Goal: Contribute content: Add original content to the website for others to see

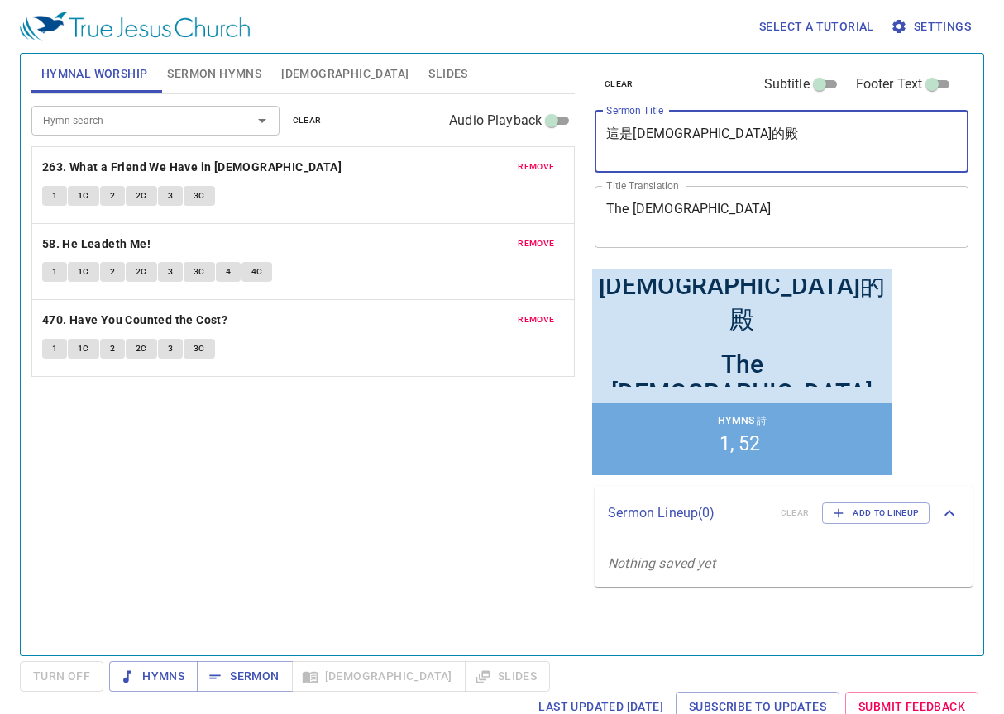
drag, startPoint x: 768, startPoint y: 152, endPoint x: 458, endPoint y: 113, distance: 312.5
click at [458, 113] on div "Hymnal Worship Sermon Hymns Bible Slides Hymn search Hymn search clear Audio Pl…" at bounding box center [502, 348] width 954 height 602
paste textarea ""約拿為尼尼微人成了神蹟 Jonah Became a Sign to the Ninevites""
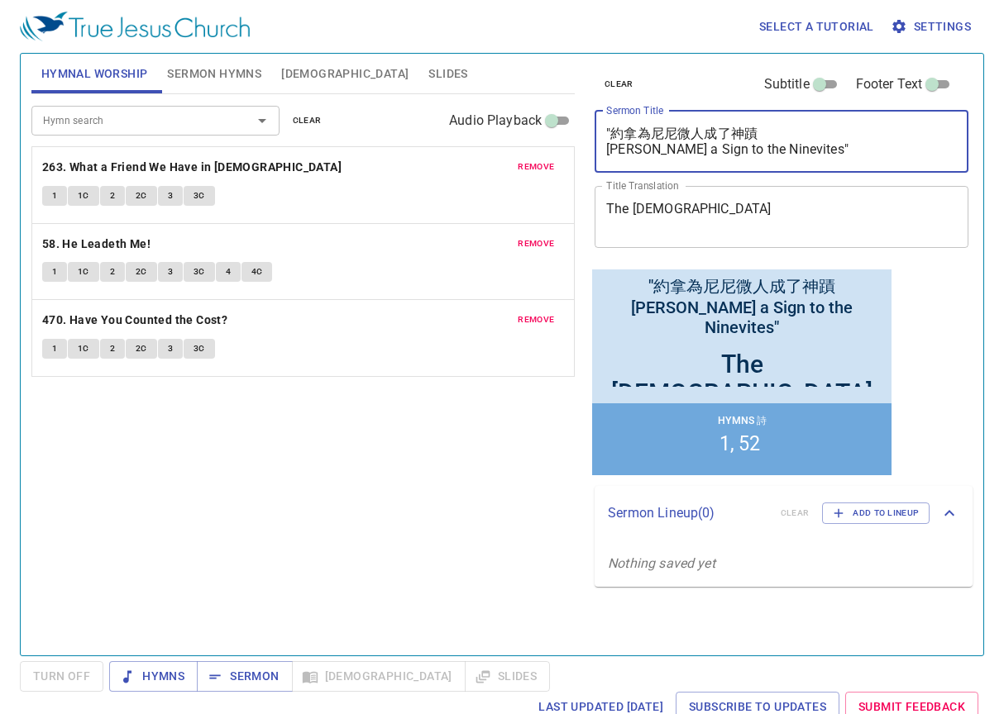
click at [612, 136] on textarea ""約拿為尼尼微人成了神蹟 Jonah Became a Sign to the Ninevites"" at bounding box center [781, 141] width 351 height 31
click at [866, 148] on textarea "約拿為尼尼微人成了神蹟 Jonah Became a Sign to the Ninevites"" at bounding box center [781, 141] width 351 height 31
drag, startPoint x: 846, startPoint y: 150, endPoint x: 484, endPoint y: 135, distance: 362.5
click at [484, 135] on div "Hymnal Worship Sermon Hymns Bible Slides Hymn search Hymn search clear Audio Pl…" at bounding box center [502, 348] width 954 height 602
click at [864, 152] on textarea "約拿為尼尼微人成了神蹟 Jonah Became a Sign to the Ninevites" at bounding box center [781, 141] width 351 height 31
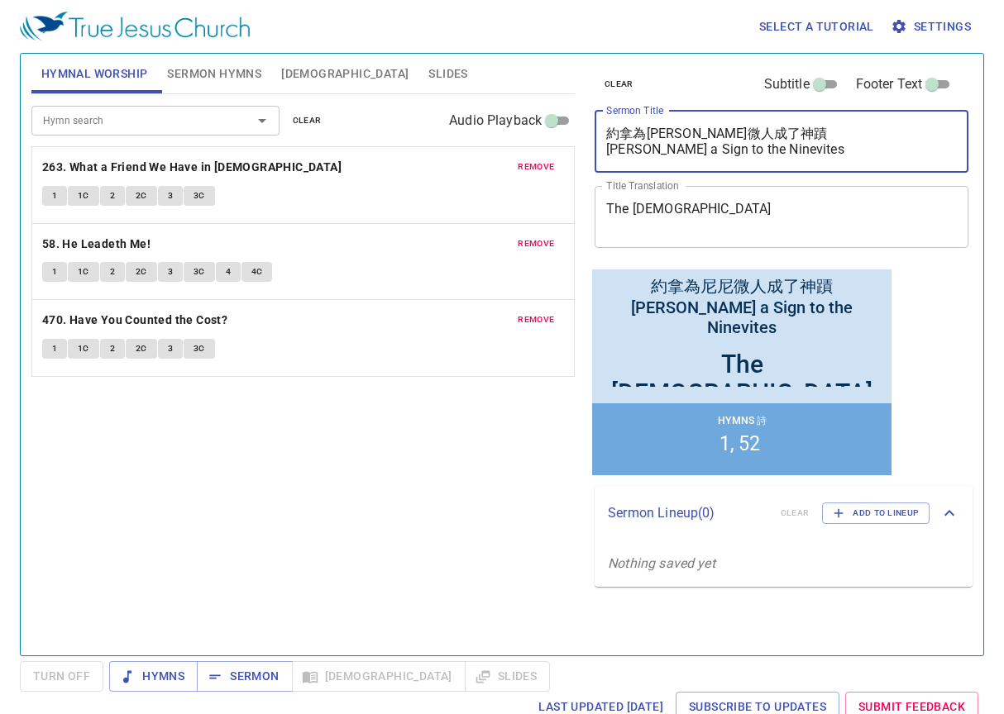
drag, startPoint x: 850, startPoint y: 152, endPoint x: 564, endPoint y: 146, distance: 286.1
click at [564, 146] on div "Hymnal Worship Sermon Hymns Bible Slides Hymn search Hymn search clear Audio Pl…" at bounding box center [502, 348] width 954 height 602
type textarea "約拿為尼尼微人成了神蹟 Jonah Became a Sign to the Ninevites"
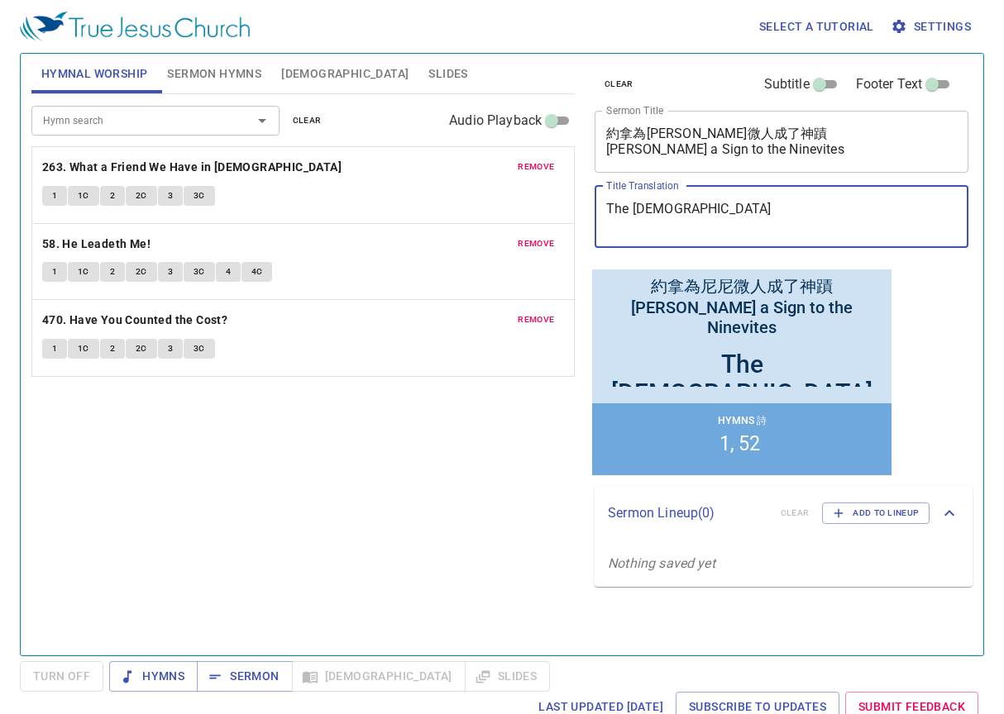
click at [637, 209] on textarea "The Temple of Jehovah" at bounding box center [781, 216] width 351 height 31
drag, startPoint x: 756, startPoint y: 202, endPoint x: 512, endPoint y: 195, distance: 244.8
click at [512, 195] on div "Hymnal Worship Sermon Hymns Bible Slides Hymn search Hymn search clear Audio Pl…" at bounding box center [502, 348] width 954 height 602
drag, startPoint x: 763, startPoint y: 217, endPoint x: 513, endPoint y: 193, distance: 250.9
click at [514, 193] on div "Hymnal Worship Sermon Hymns Bible Slides Hymn search Hymn search clear Audio Pl…" at bounding box center [502, 348] width 954 height 602
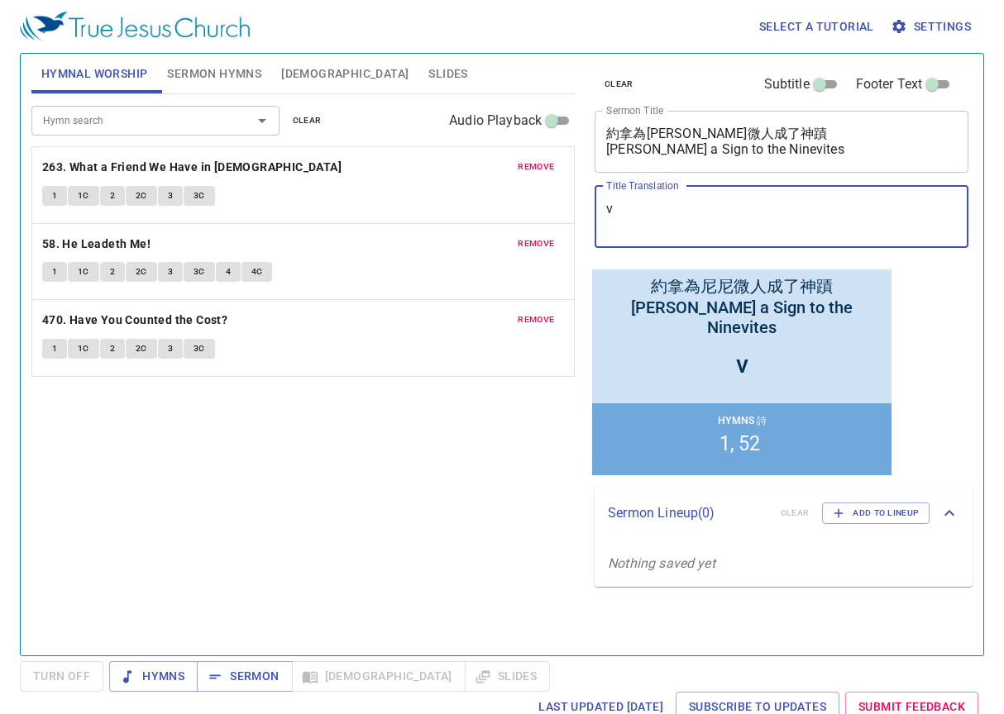
click at [520, 210] on div "Hymnal Worship Sermon Hymns Bible Slides Hymn search Hymn search clear Audio Pl…" at bounding box center [502, 348] width 954 height 602
paste textarea "[PERSON_NAME] a Sign to the Ninevites"
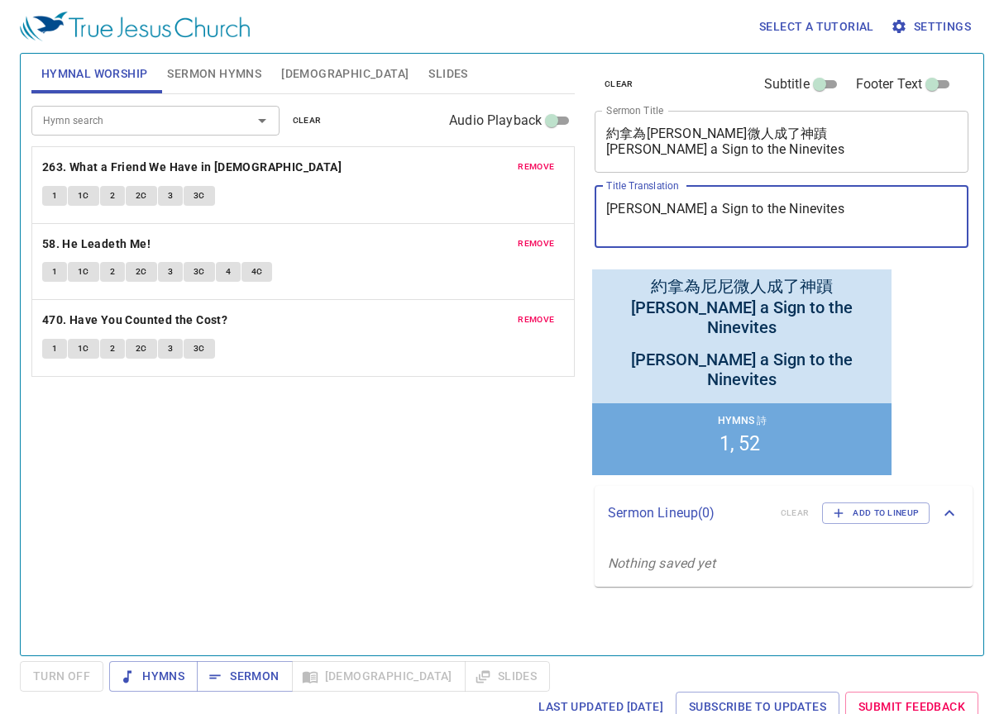
type textarea "[PERSON_NAME] a Sign to the Ninevites"
click at [965, 302] on div "clear Subtitle Footer Text Sermon Title 約拿為尼尼微人成了神蹟 Jonah Became a Sign to the …" at bounding box center [780, 348] width 398 height 602
click at [226, 68] on span "Sermon Hymns" at bounding box center [214, 74] width 94 height 21
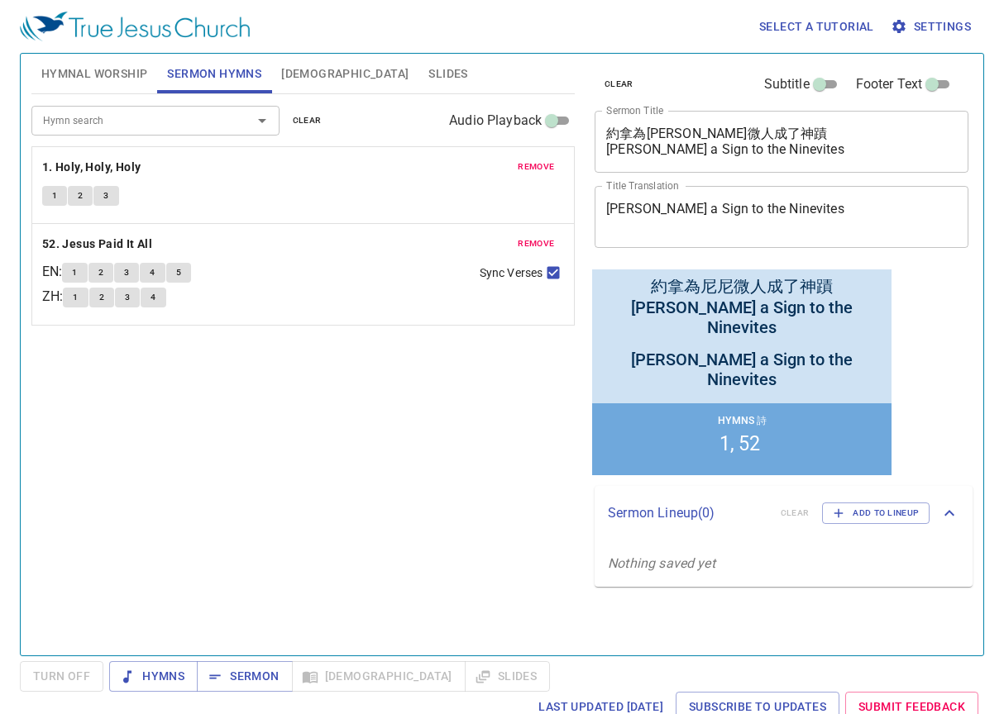
click at [549, 168] on span "remove" at bounding box center [536, 167] width 36 height 15
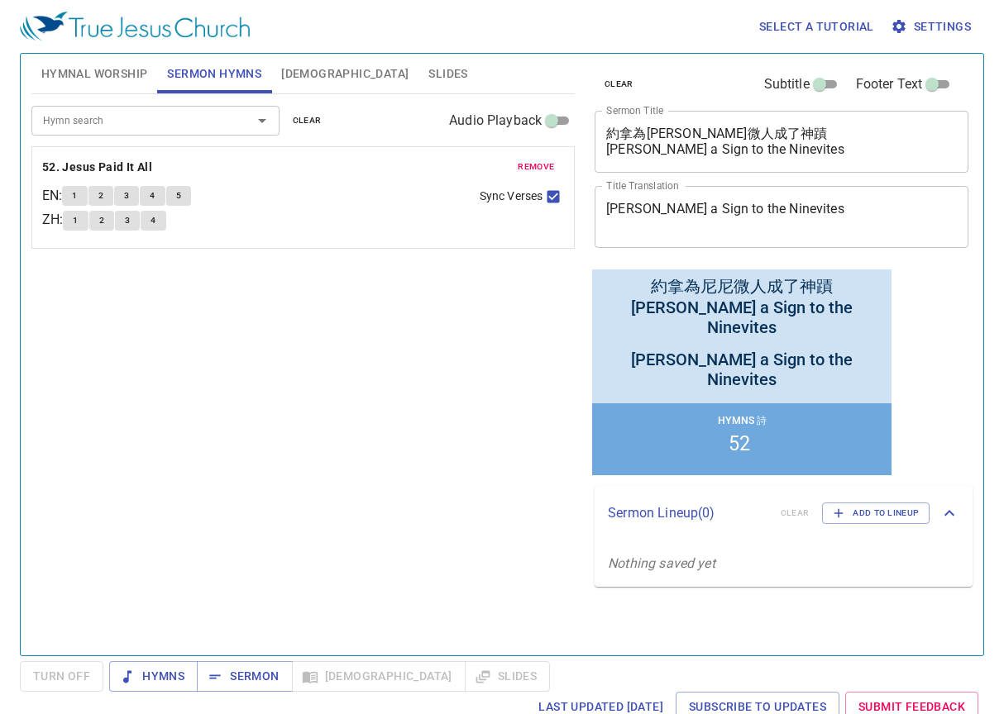
click at [549, 168] on span "remove" at bounding box center [536, 167] width 36 height 15
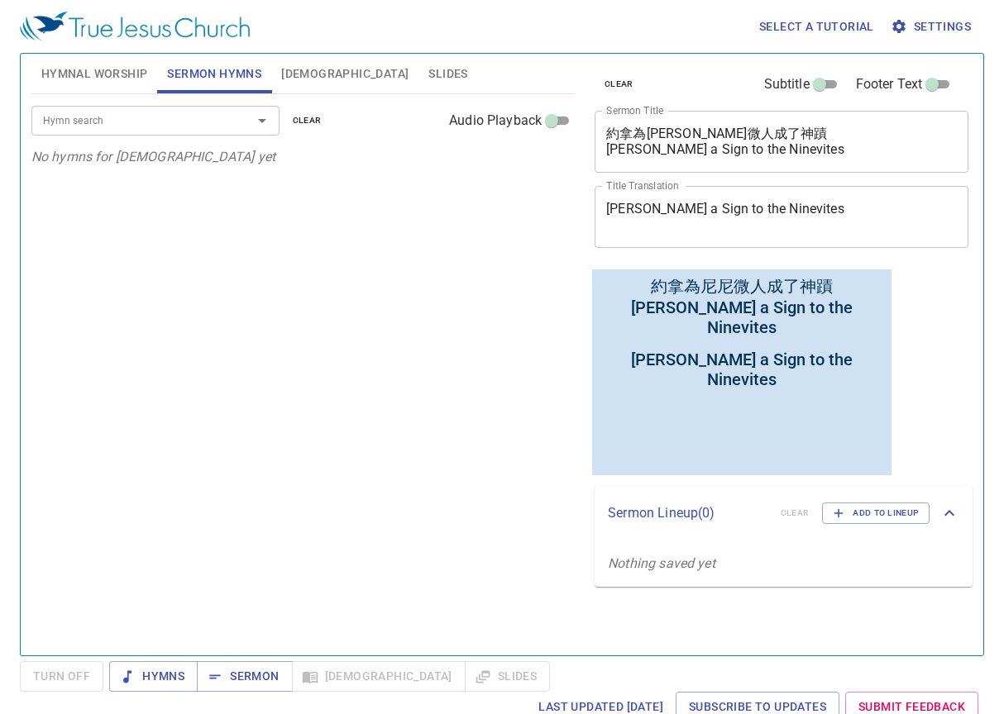
click at [174, 127] on input "Hymn search" at bounding box center [130, 120] width 189 height 19
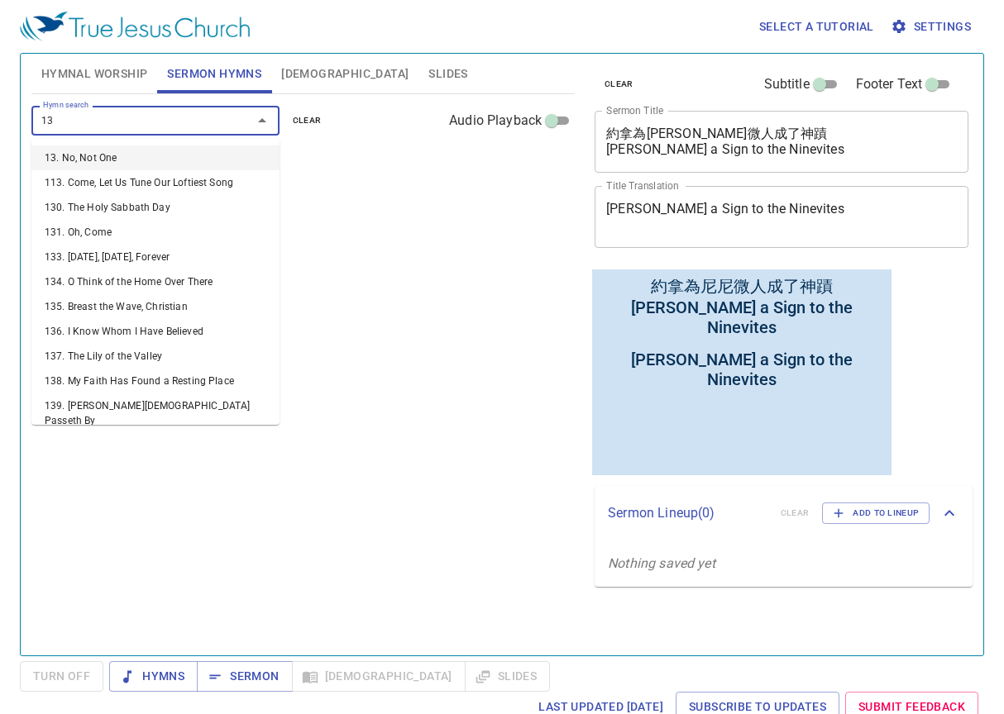
type input "134"
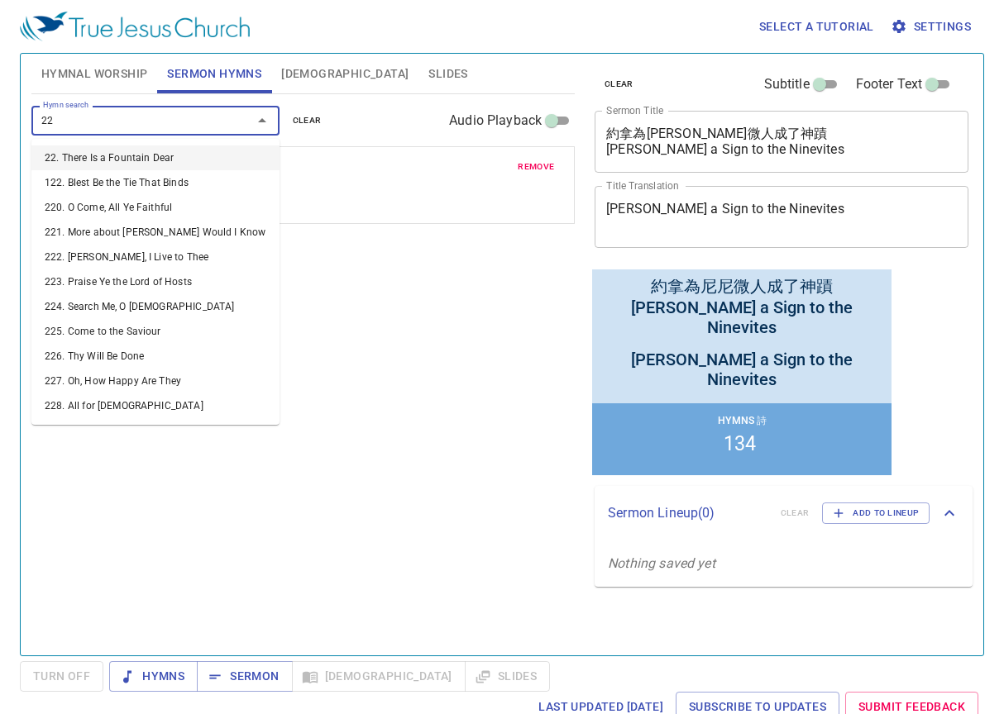
type input "225"
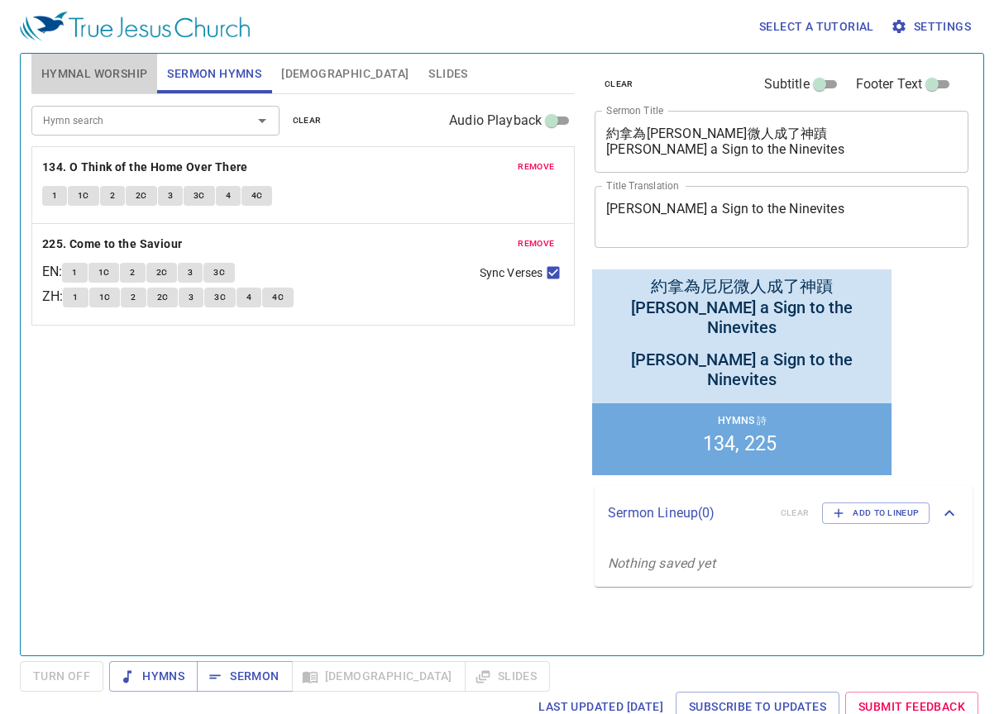
click at [92, 73] on span "Hymnal Worship" at bounding box center [94, 74] width 107 height 21
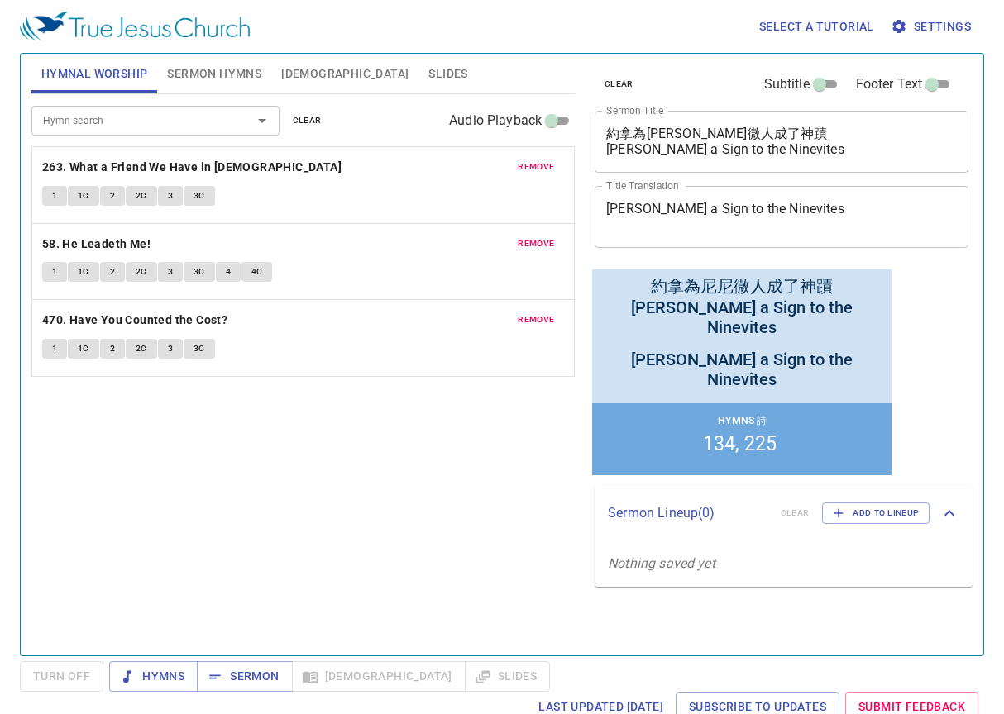
click at [542, 167] on span "remove" at bounding box center [536, 167] width 36 height 15
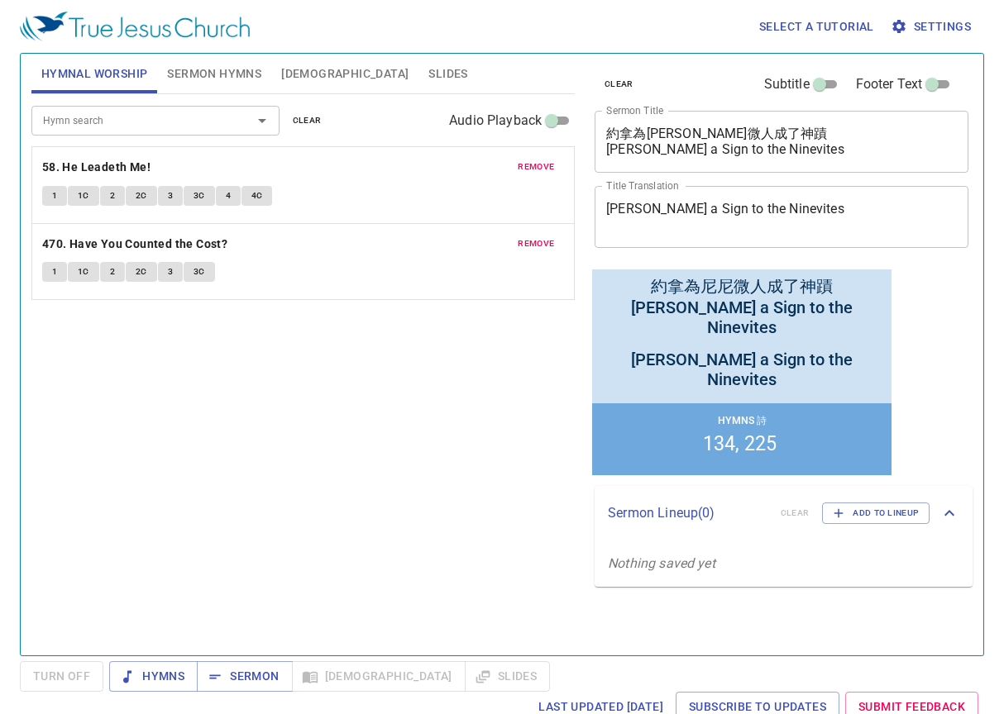
click at [542, 167] on span "remove" at bounding box center [536, 167] width 36 height 15
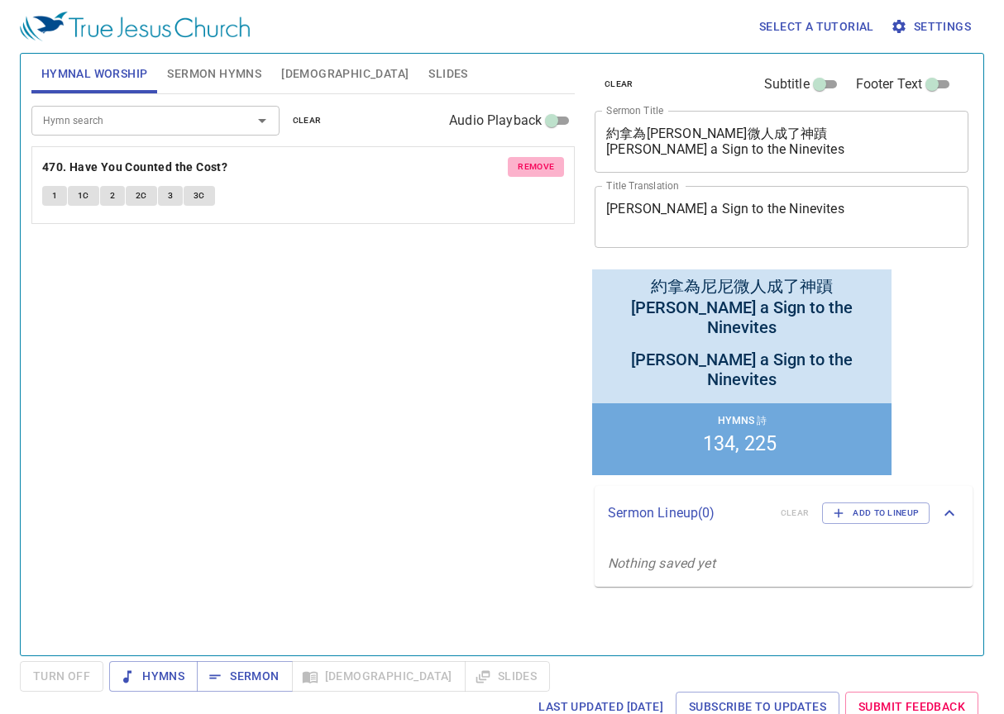
click at [542, 167] on span "remove" at bounding box center [536, 167] width 36 height 15
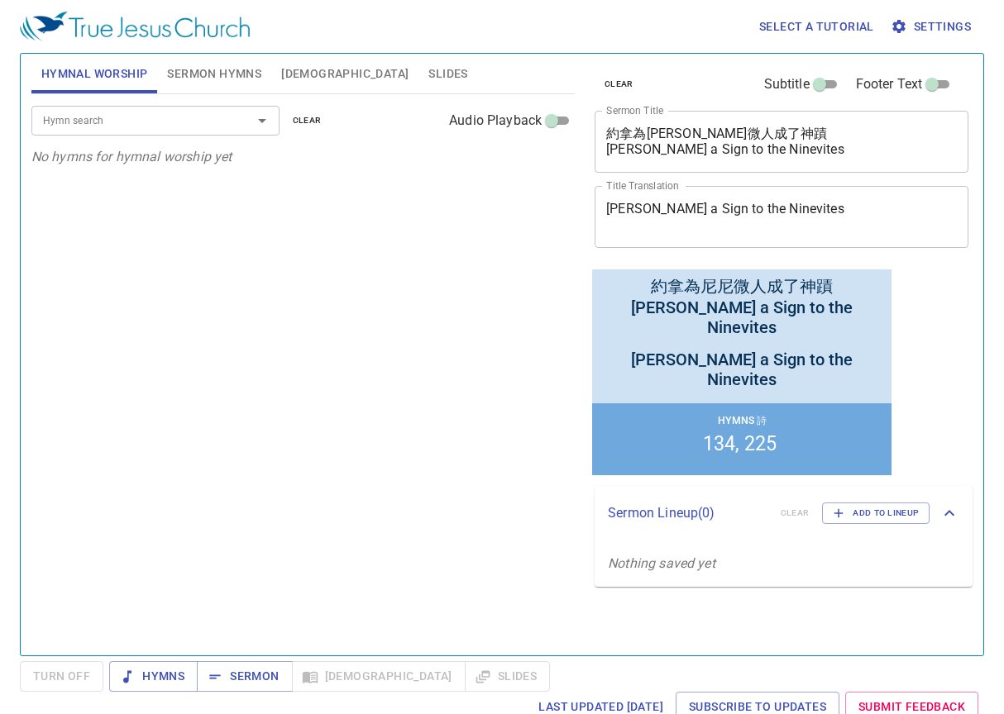
click at [156, 116] on input "Hymn search" at bounding box center [130, 120] width 189 height 19
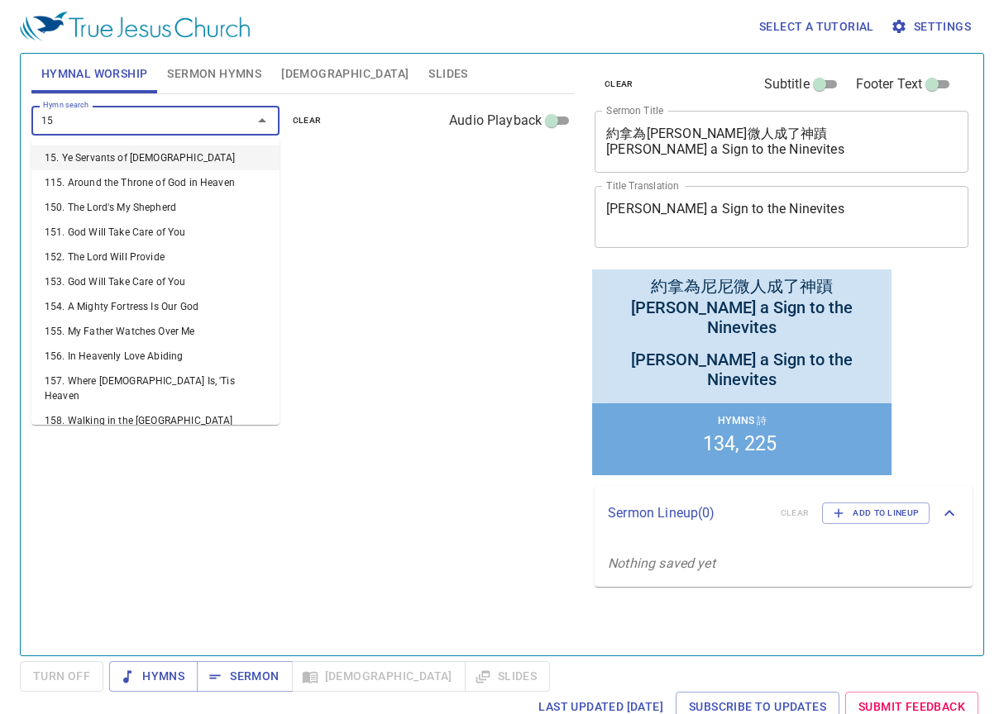
type input "157"
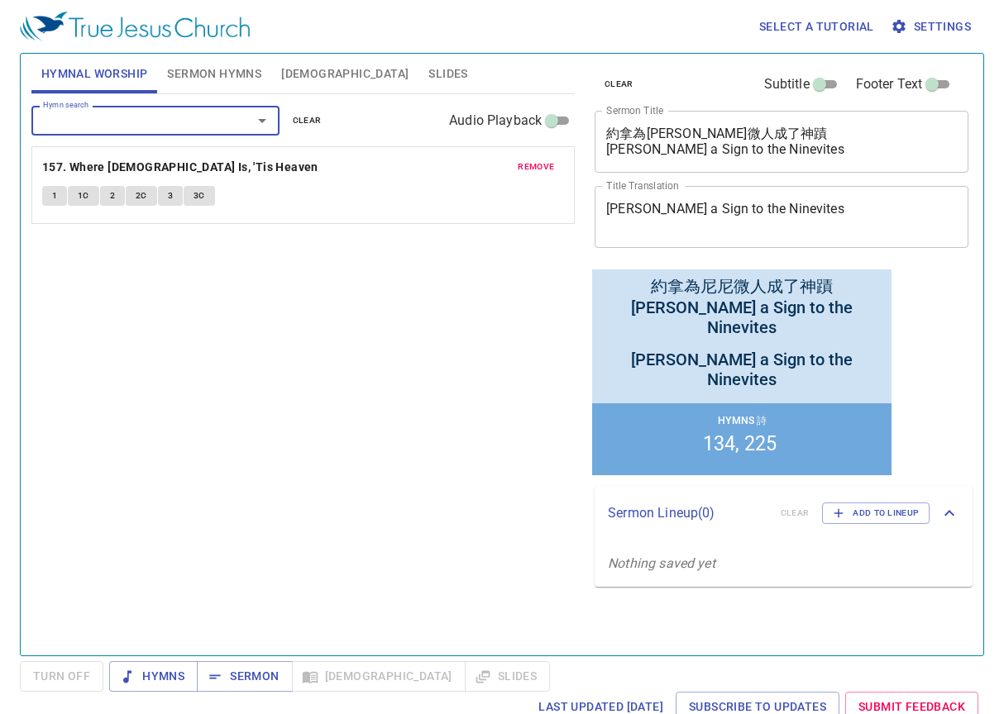
click at [120, 115] on input "Hymn search" at bounding box center [130, 120] width 189 height 19
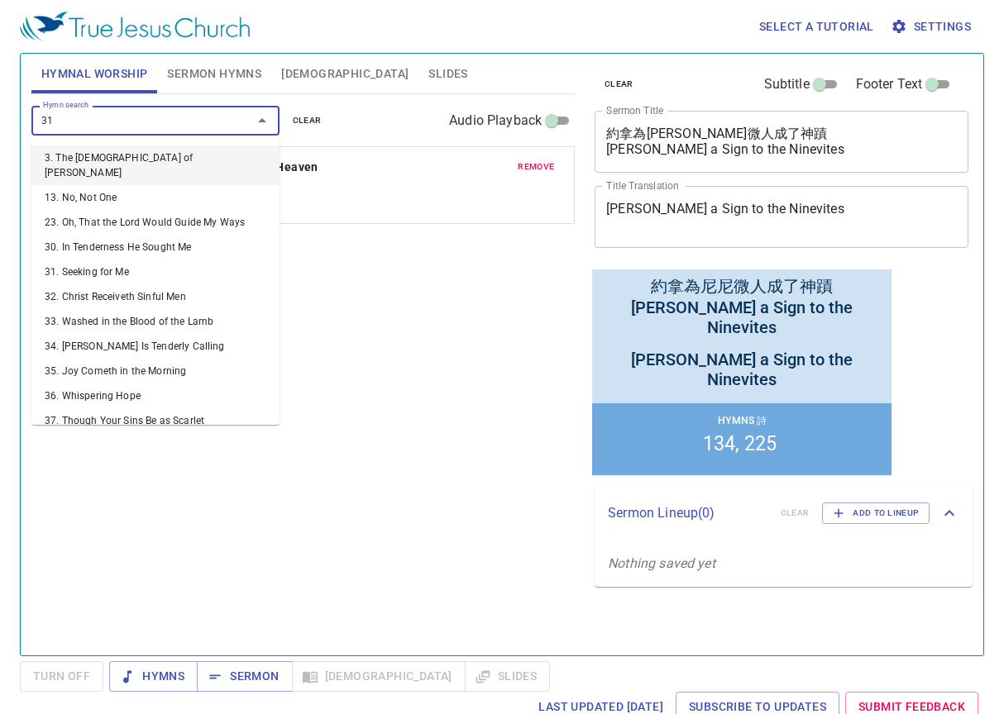
type input "311"
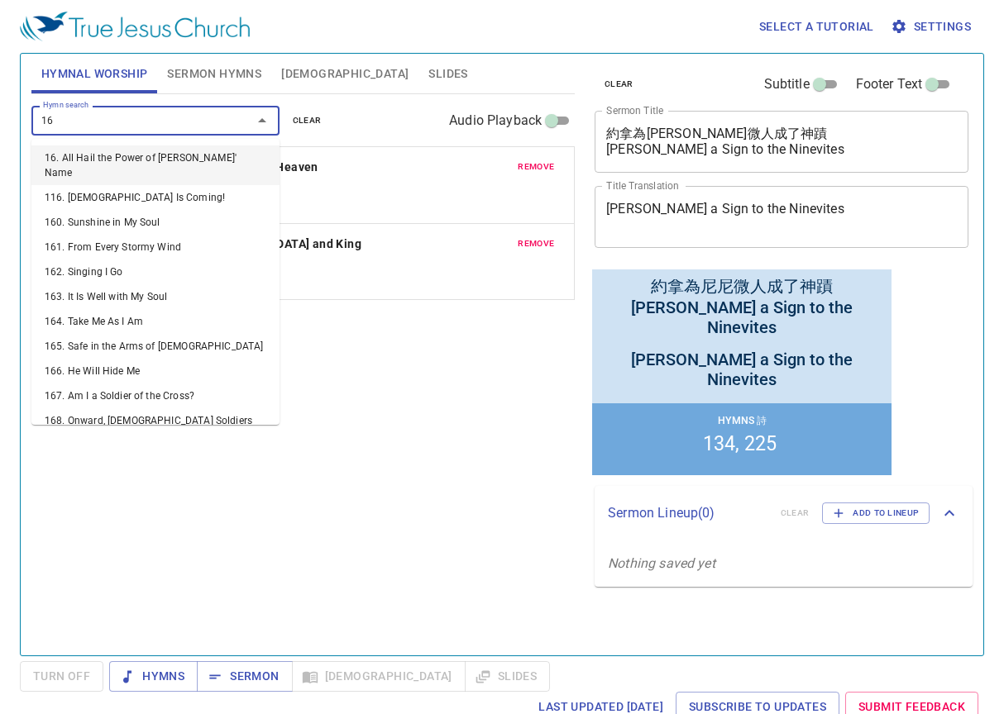
type input "160"
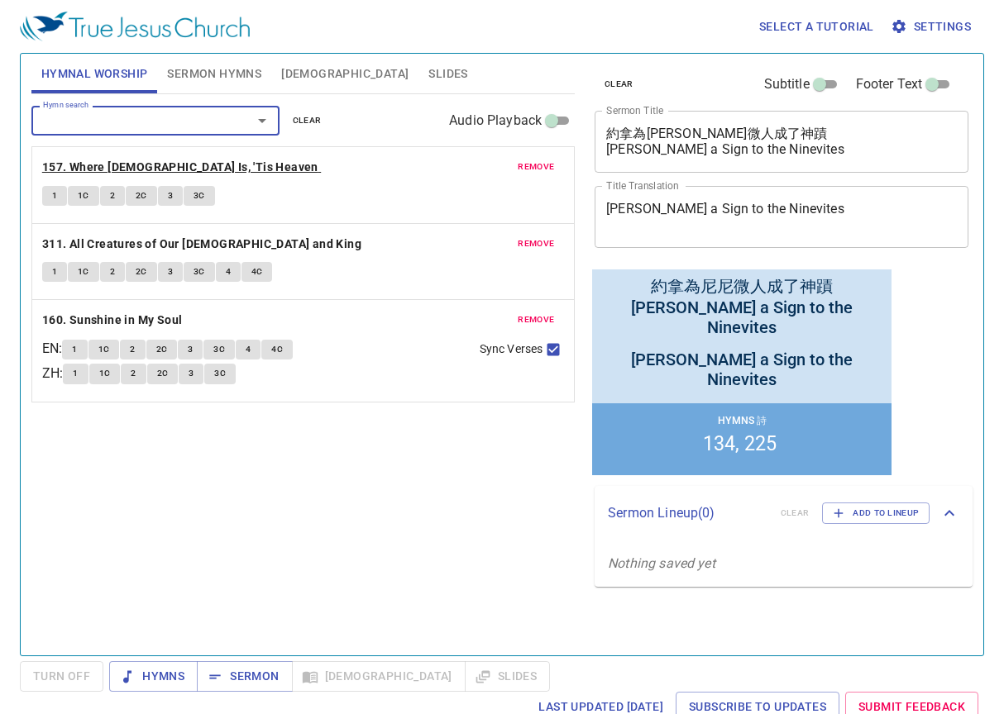
click at [110, 164] on b "157. Where [DEMOGRAPHIC_DATA] Is, 'Tis Heaven" at bounding box center [180, 167] width 276 height 21
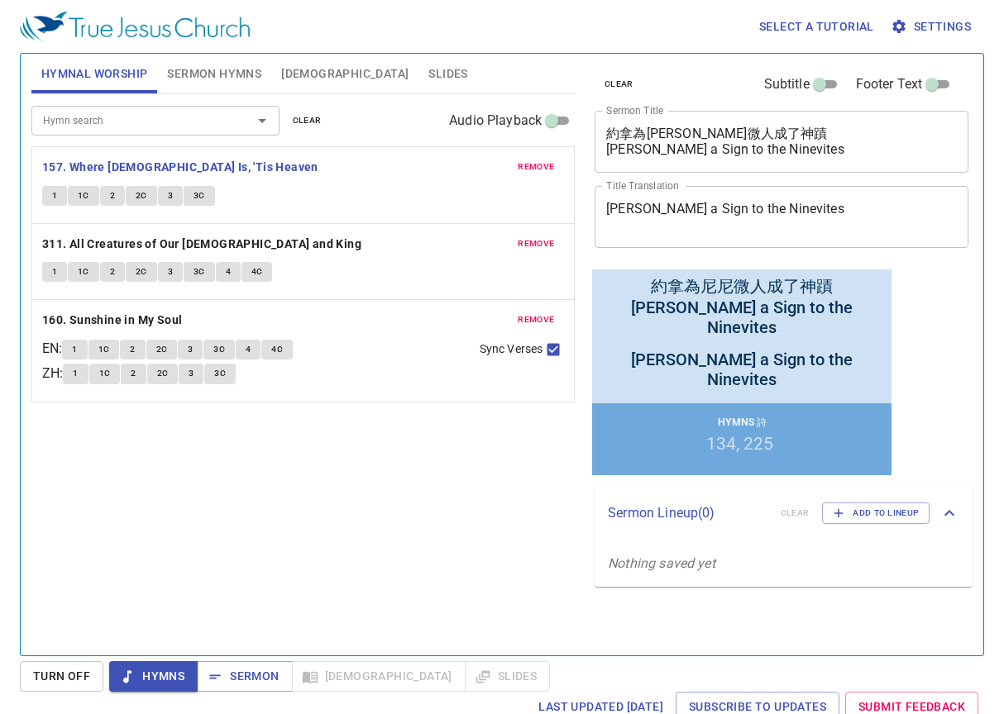
click at [428, 76] on span "Slides" at bounding box center [447, 74] width 39 height 21
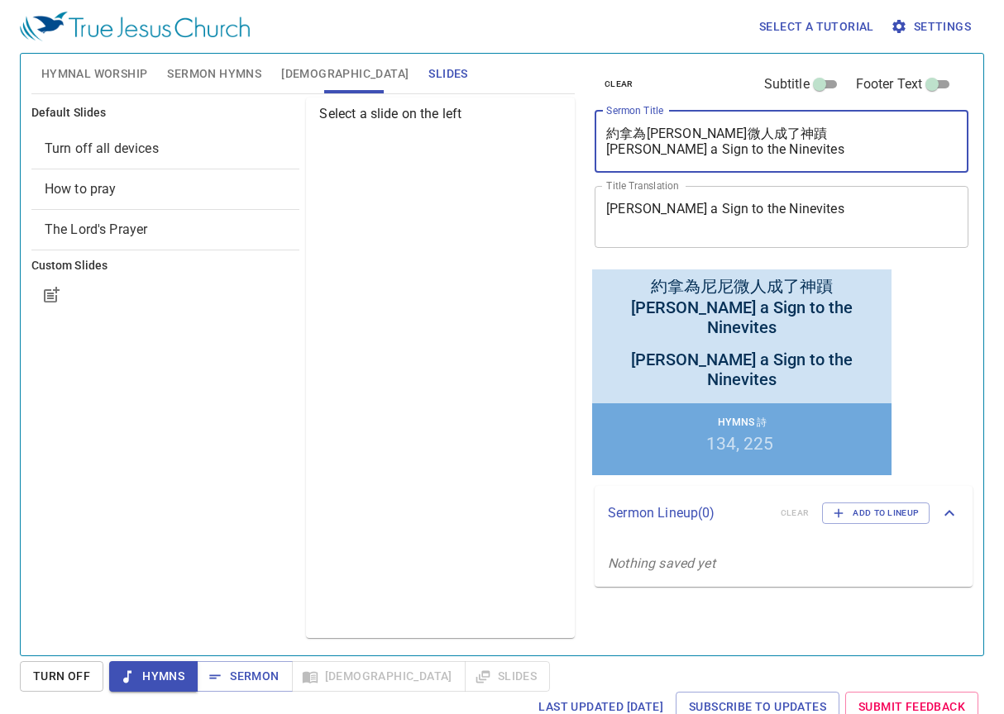
drag, startPoint x: 851, startPoint y: 149, endPoint x: 572, endPoint y: 143, distance: 278.7
click at [572, 143] on div "Hymnal Worship Sermon Hymns Bible Slides Hymn search Hymn search clear Audio Pl…" at bounding box center [502, 348] width 954 height 602
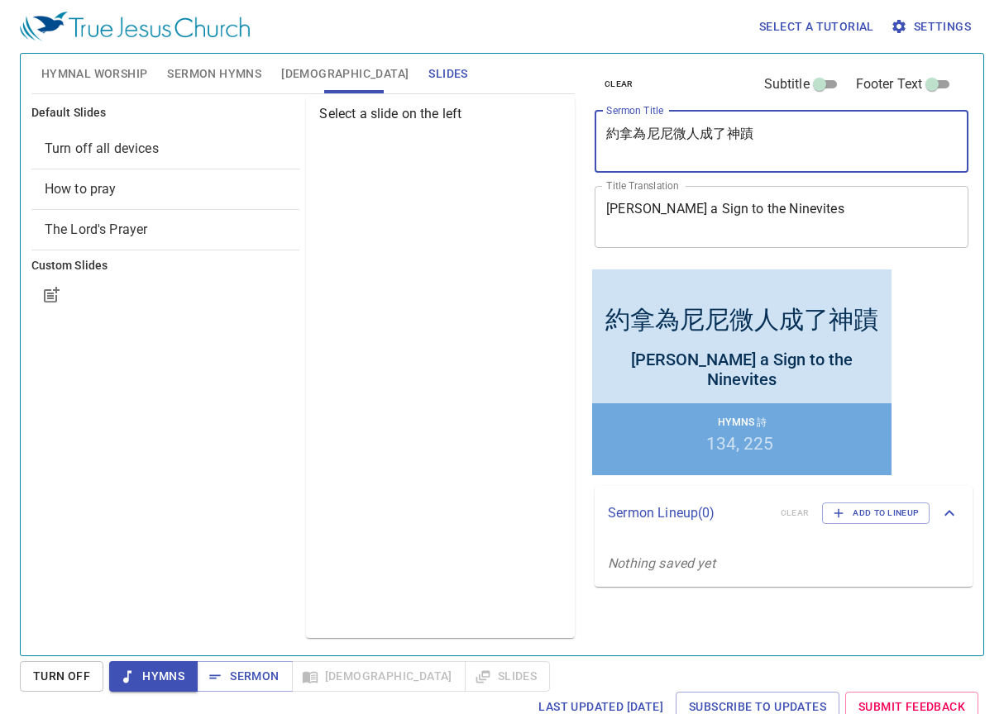
type textarea "約拿為尼尼微人成了神蹟"
click at [230, 67] on span "Sermon Hymns" at bounding box center [214, 74] width 94 height 21
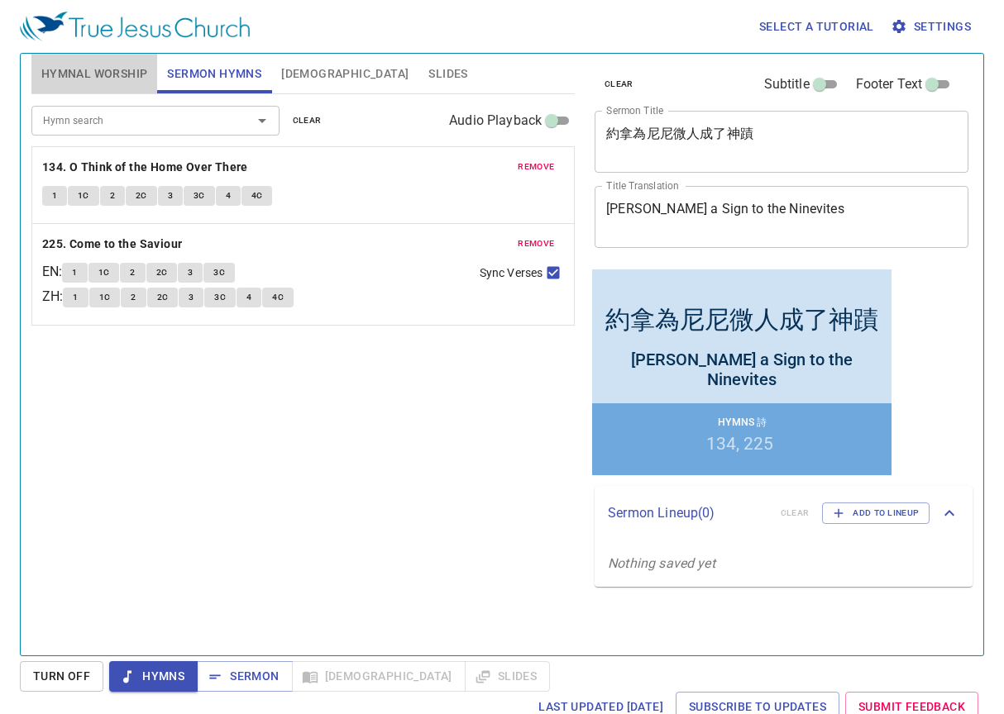
click at [61, 77] on span "Hymnal Worship" at bounding box center [94, 74] width 107 height 21
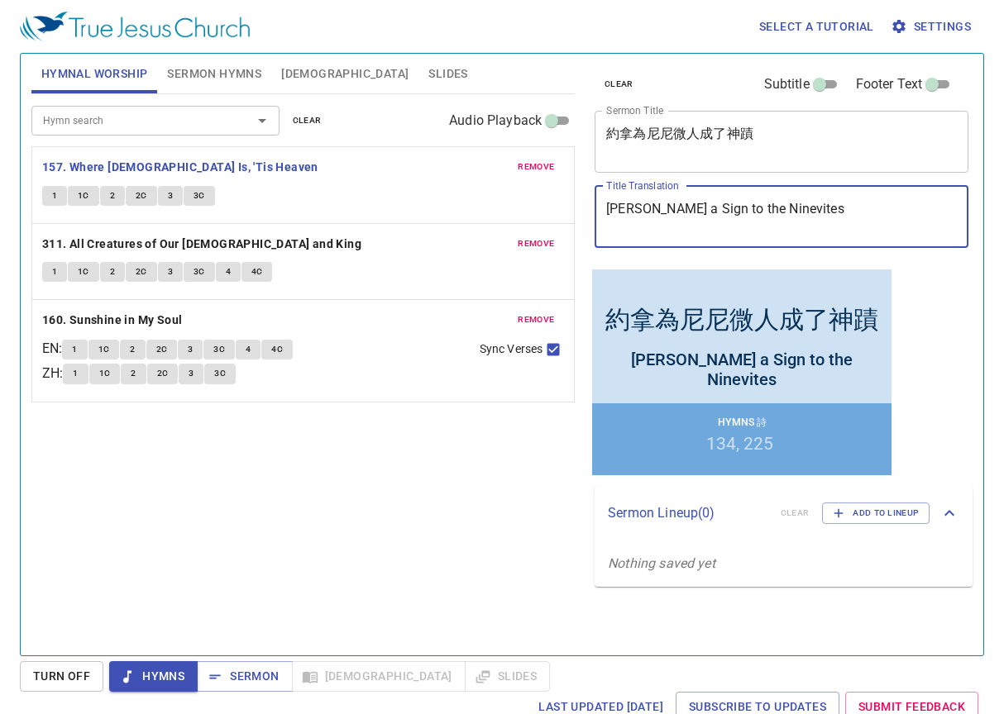
click at [834, 220] on textarea "[PERSON_NAME] a Sign to the Ninevites" at bounding box center [781, 216] width 351 height 31
click at [182, 78] on span "Sermon Hymns" at bounding box center [214, 74] width 94 height 21
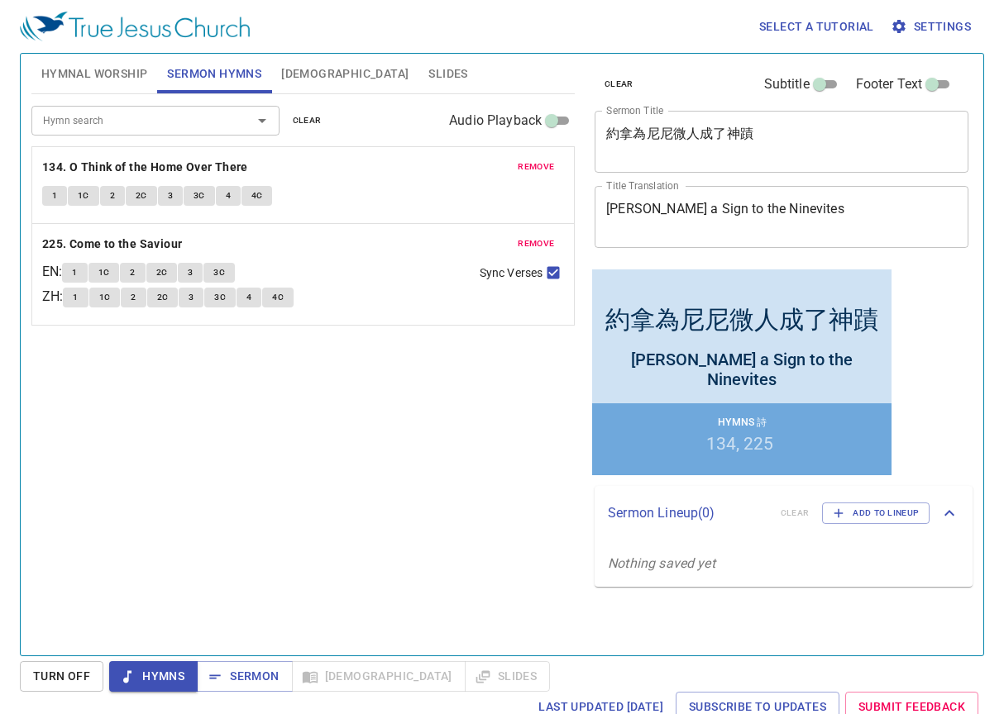
click at [96, 72] on span "Hymnal Worship" at bounding box center [94, 74] width 107 height 21
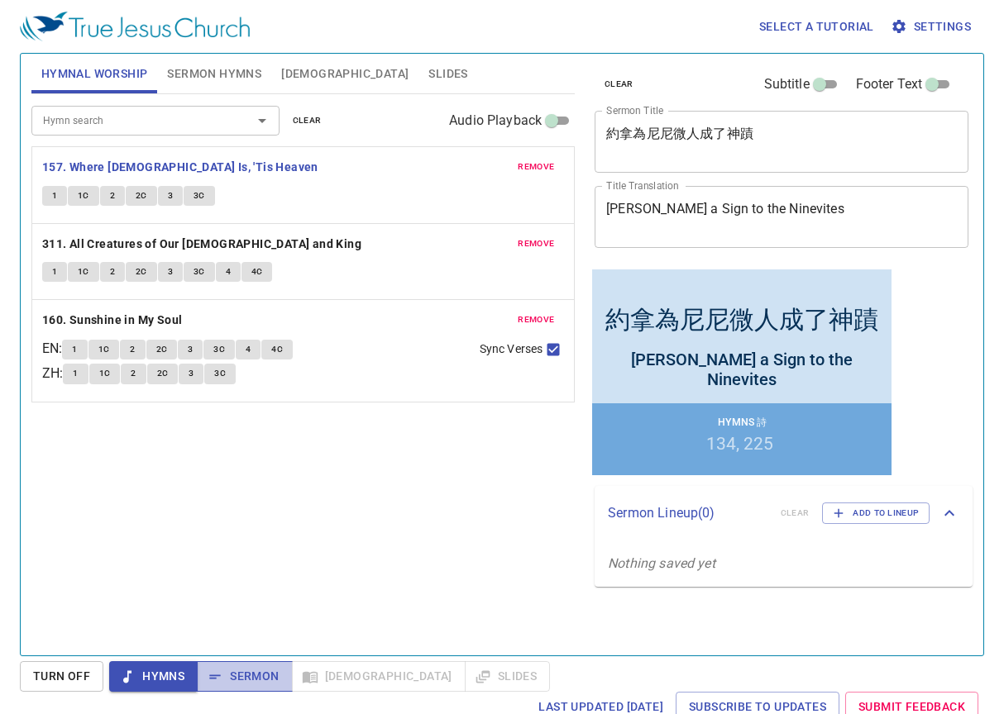
click at [271, 683] on span "Sermon" at bounding box center [244, 676] width 69 height 21
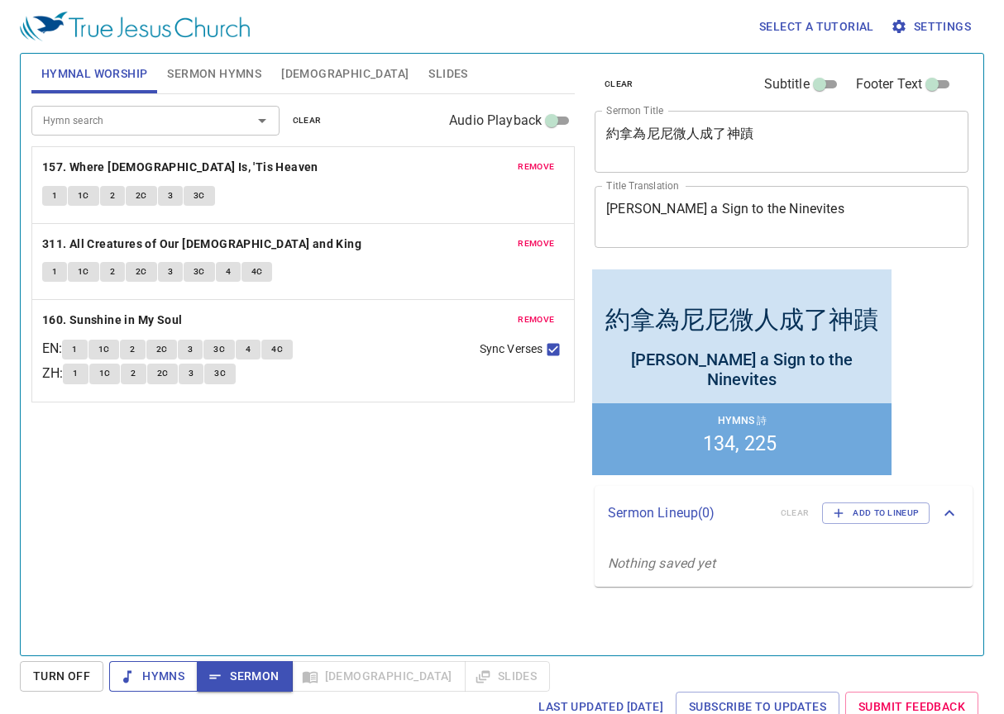
click at [191, 675] on button "Hymns" at bounding box center [153, 676] width 88 height 31
click at [81, 673] on span "Turn Off" at bounding box center [61, 676] width 57 height 21
click at [160, 680] on span "Hymns" at bounding box center [153, 676] width 62 height 21
click at [71, 197] on button "1C" at bounding box center [83, 196] width 31 height 20
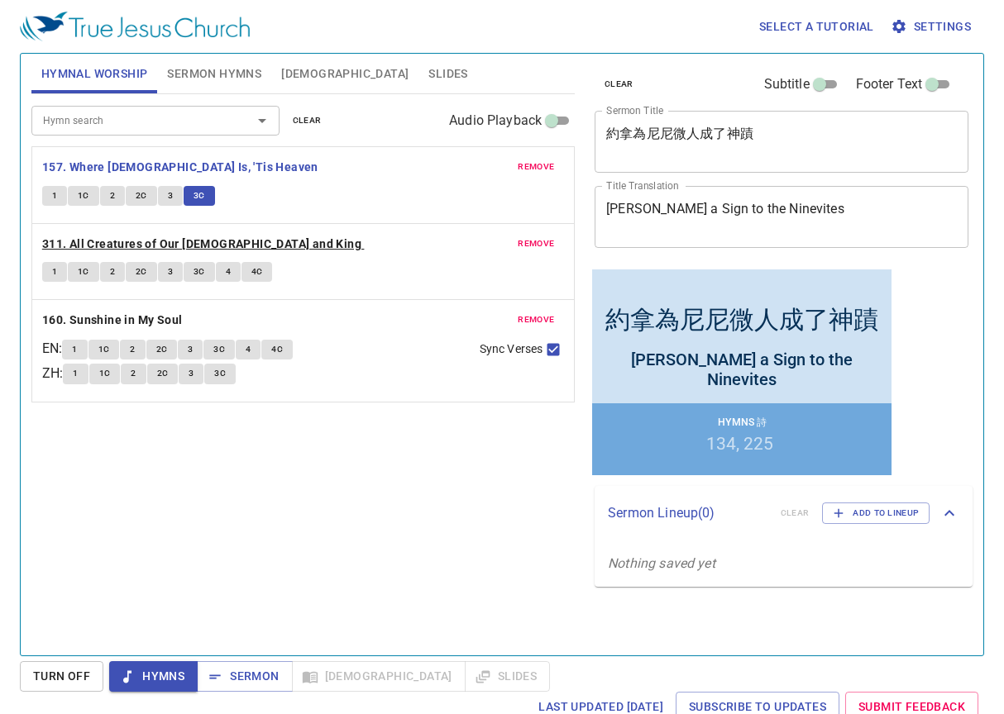
click at [241, 249] on b "311. All Creatures of Our [DEMOGRAPHIC_DATA] and King" at bounding box center [201, 244] width 319 height 21
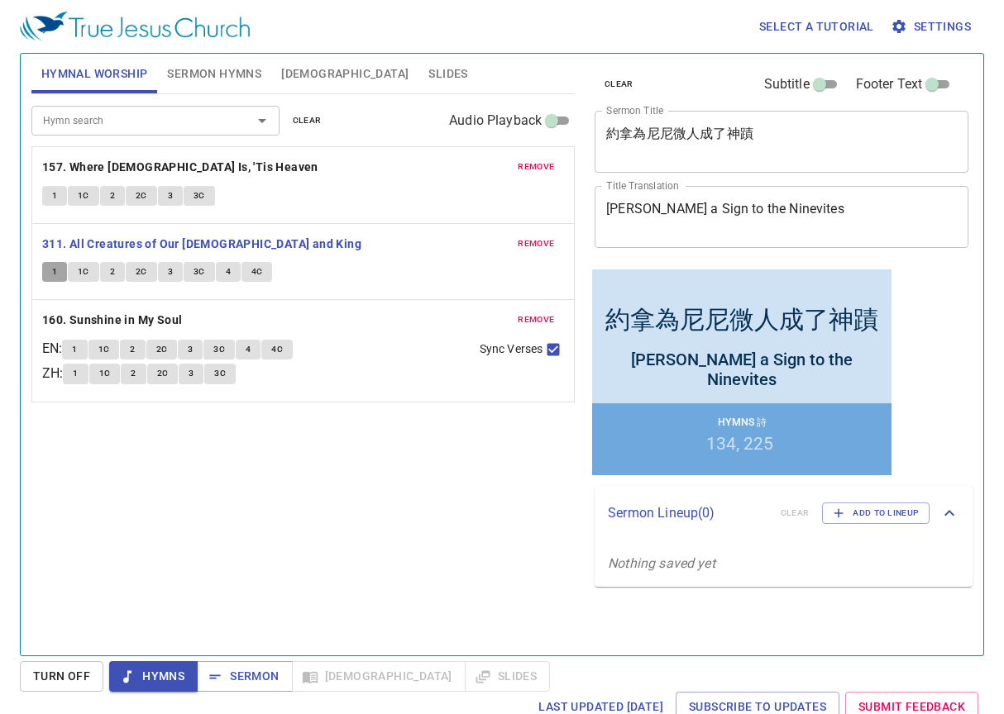
click at [59, 270] on button "1" at bounding box center [54, 272] width 25 height 20
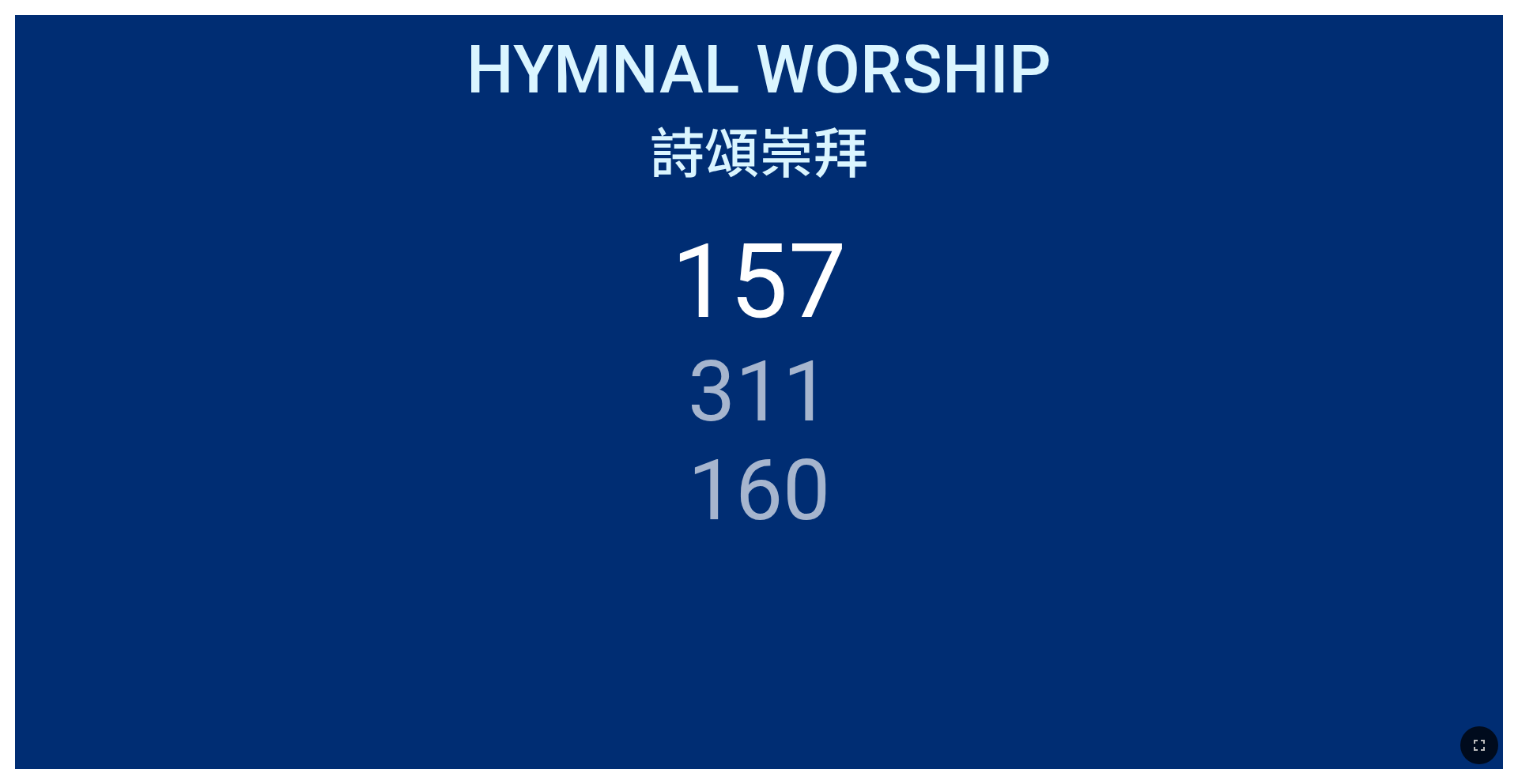
click at [1455, 719] on div at bounding box center [759, 745] width 1518 height 77
click at [1463, 723] on div at bounding box center [759, 745] width 1518 height 77
click at [1257, 587] on ol "157 311 160" at bounding box center [759, 479] width 1457 height 517
click at [1472, 741] on icon "button" at bounding box center [1480, 746] width 19 height 19
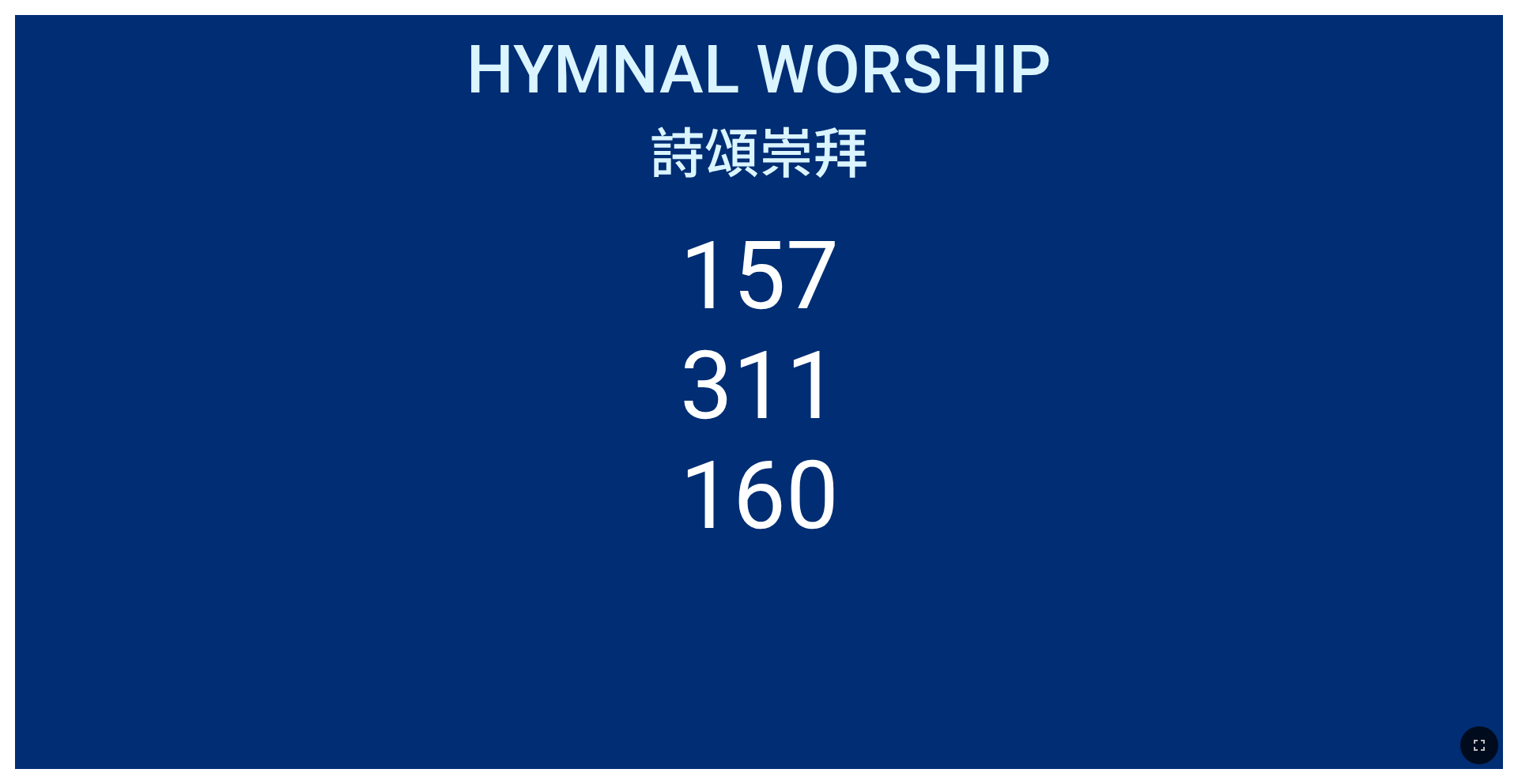
click at [1445, 699] on ol "157 311 160" at bounding box center [759, 479] width 1457 height 517
click at [1449, 713] on div at bounding box center [759, 745] width 1518 height 77
click at [1460, 722] on div at bounding box center [759, 745] width 1518 height 77
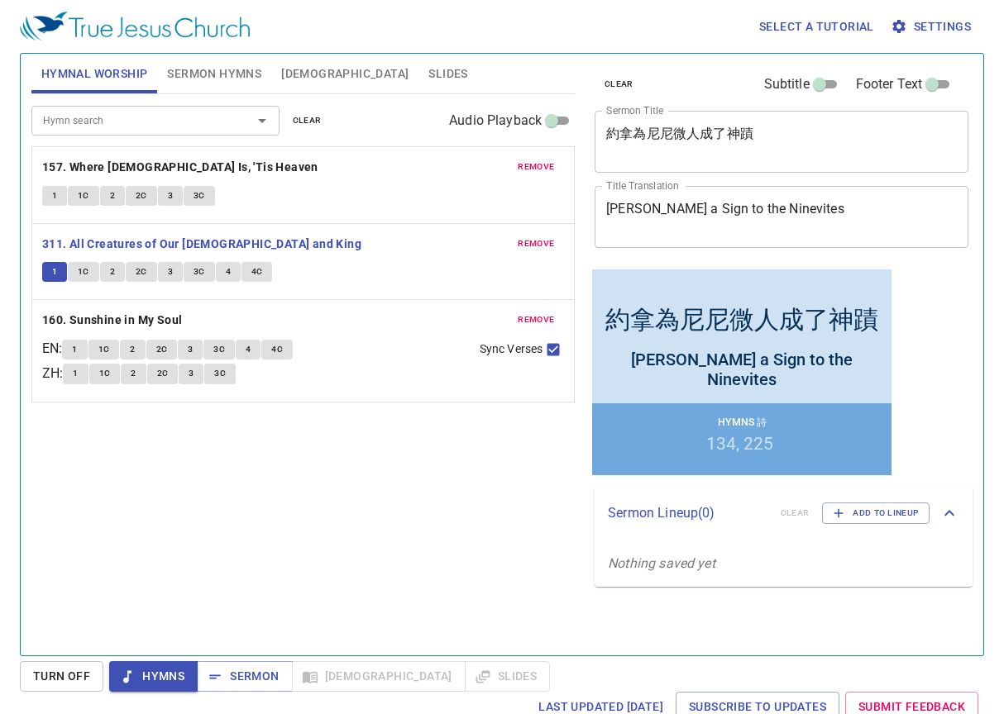
click at [370, 542] on div "Hymn search Hymn search clear Audio Playback remove 157. Where [DEMOGRAPHIC_DAT…" at bounding box center [302, 367] width 543 height 547
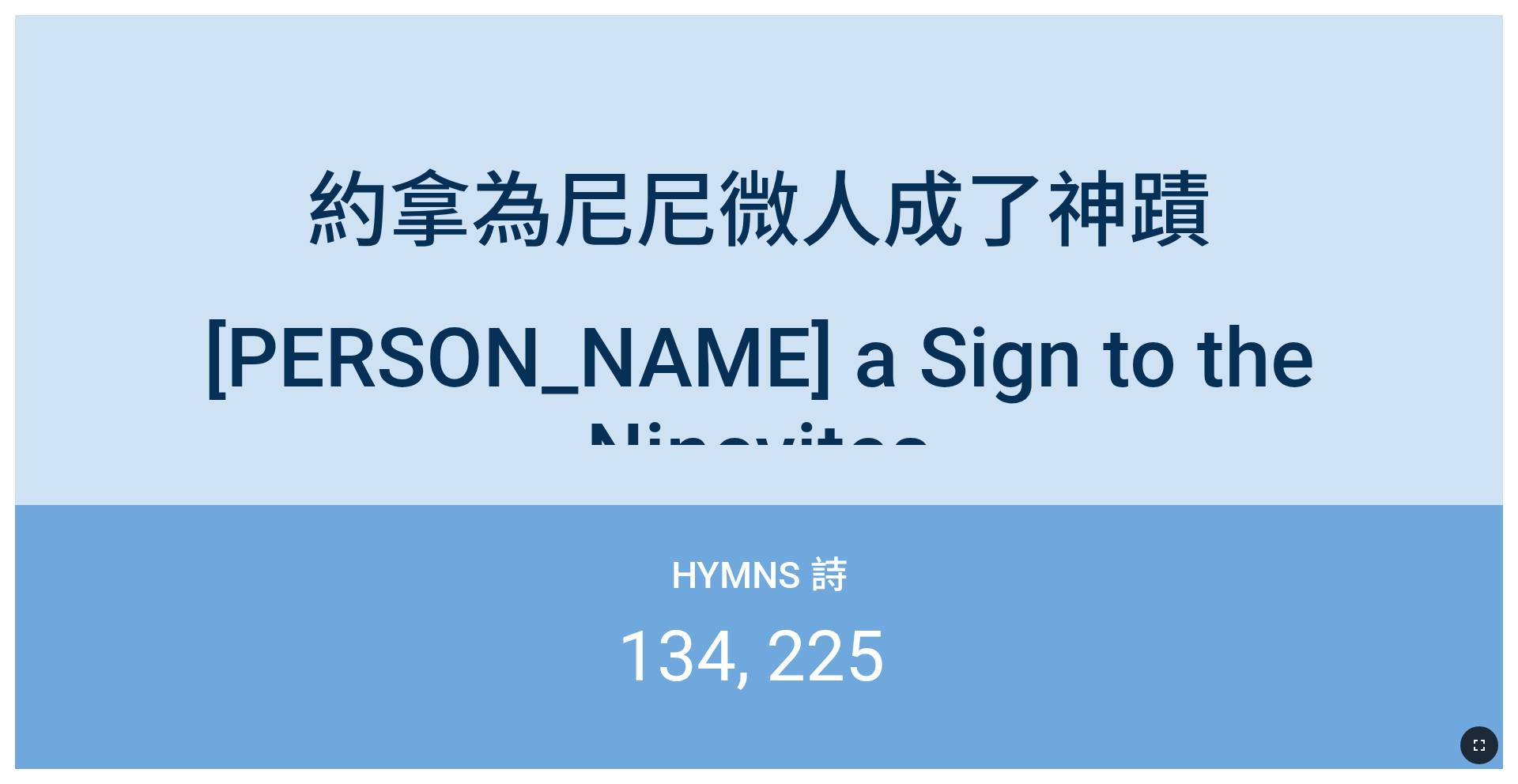
click at [1474, 732] on button "button" at bounding box center [1480, 746] width 38 height 38
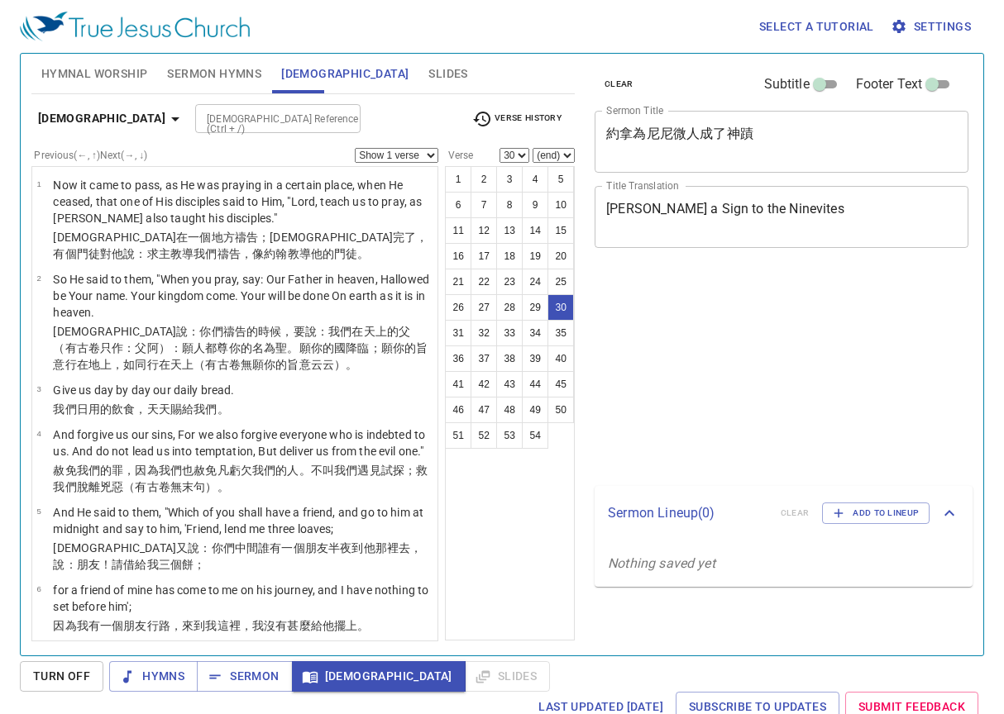
select select "30"
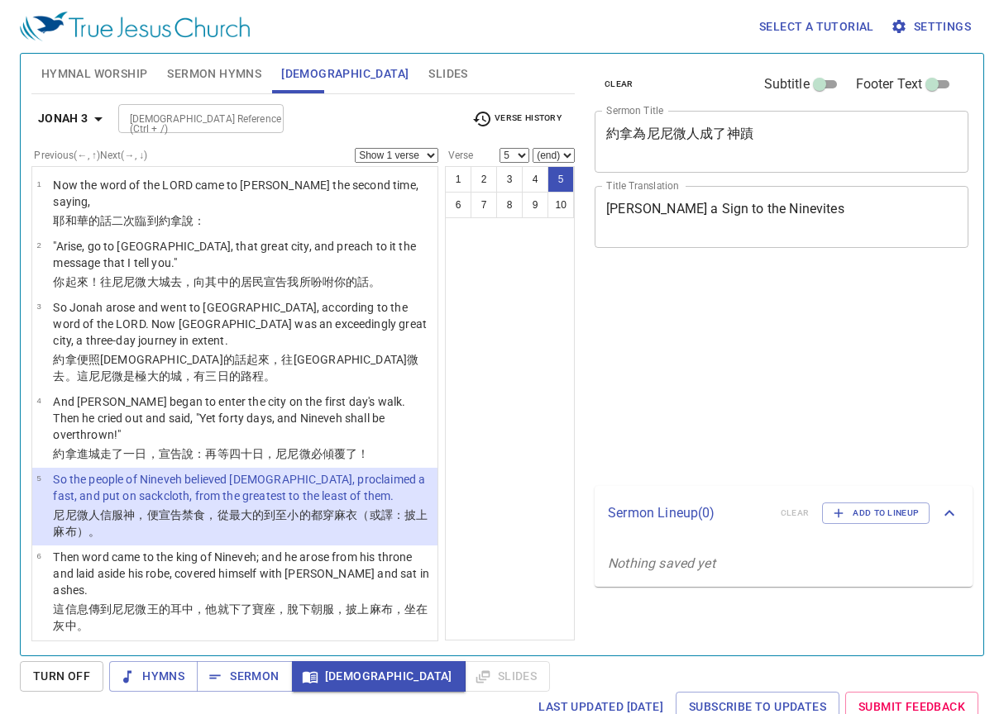
select select "5"
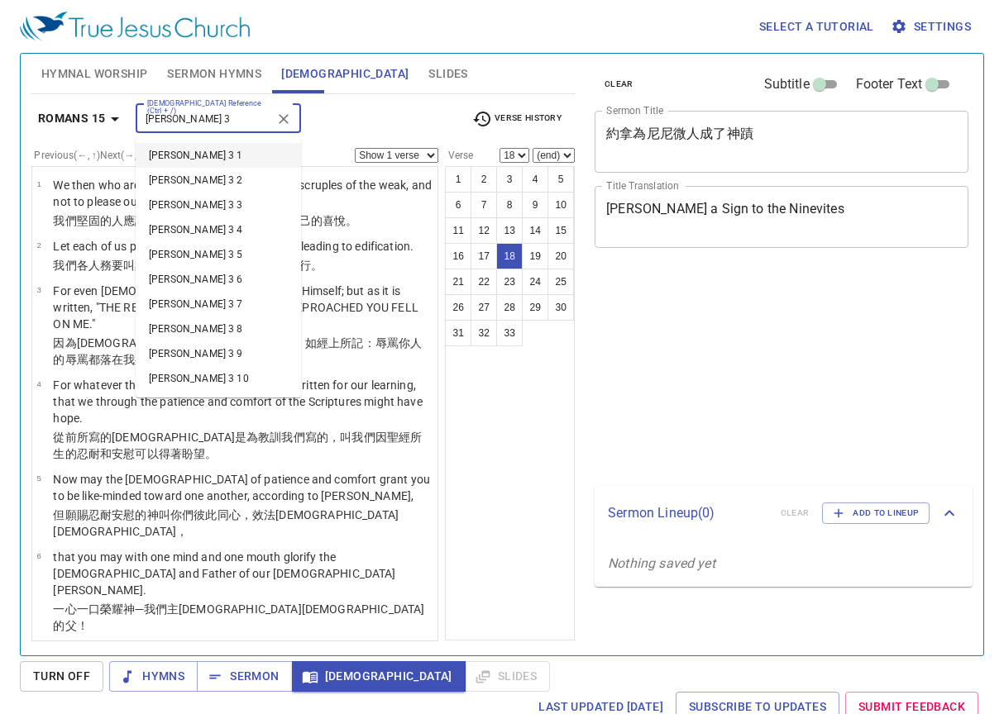
select select "18"
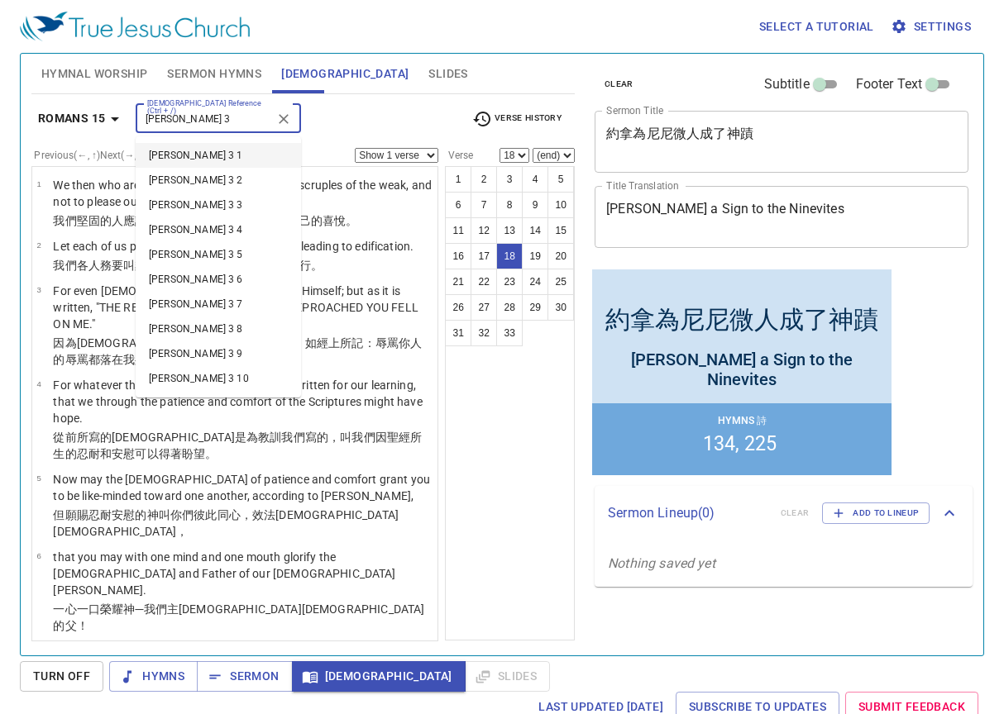
scroll to position [1039, 0]
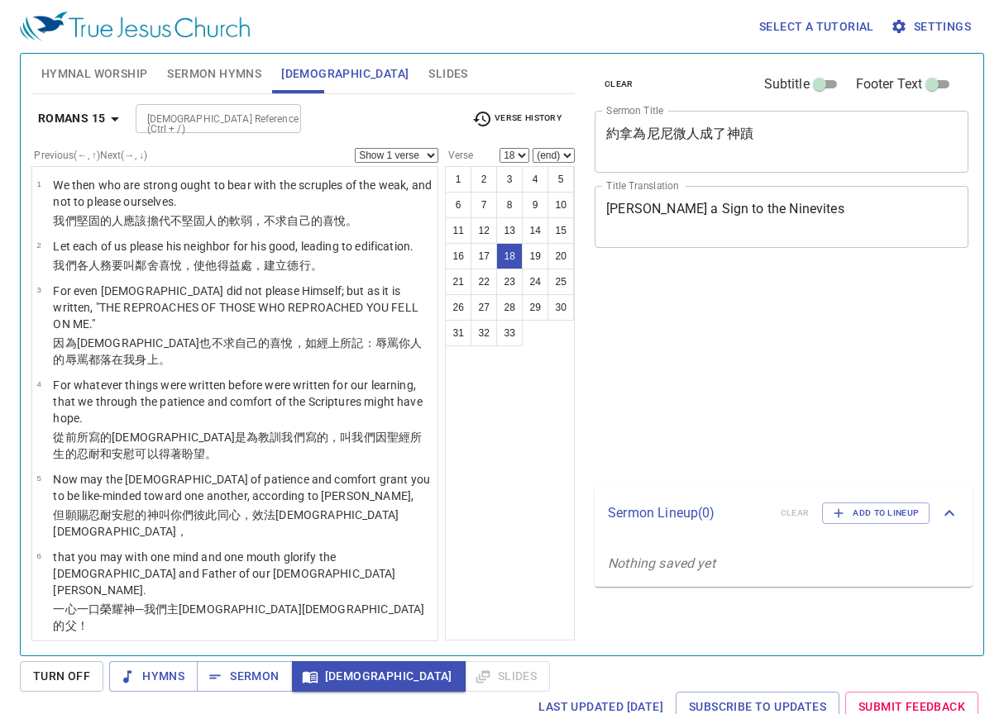
select select "18"
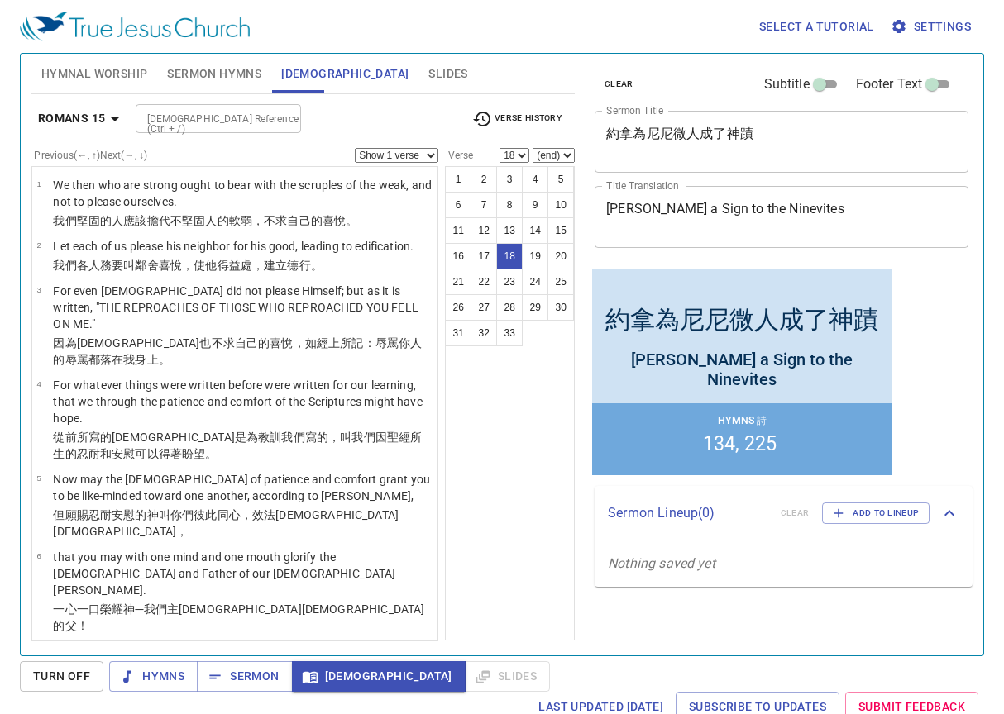
scroll to position [1039, 0]
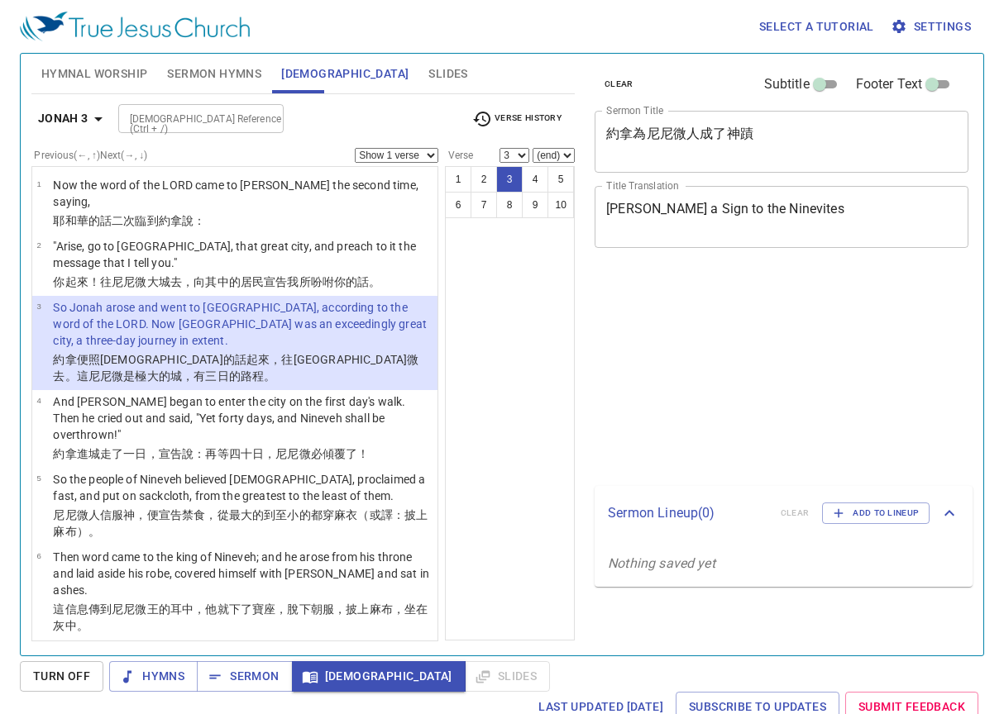
select select "3"
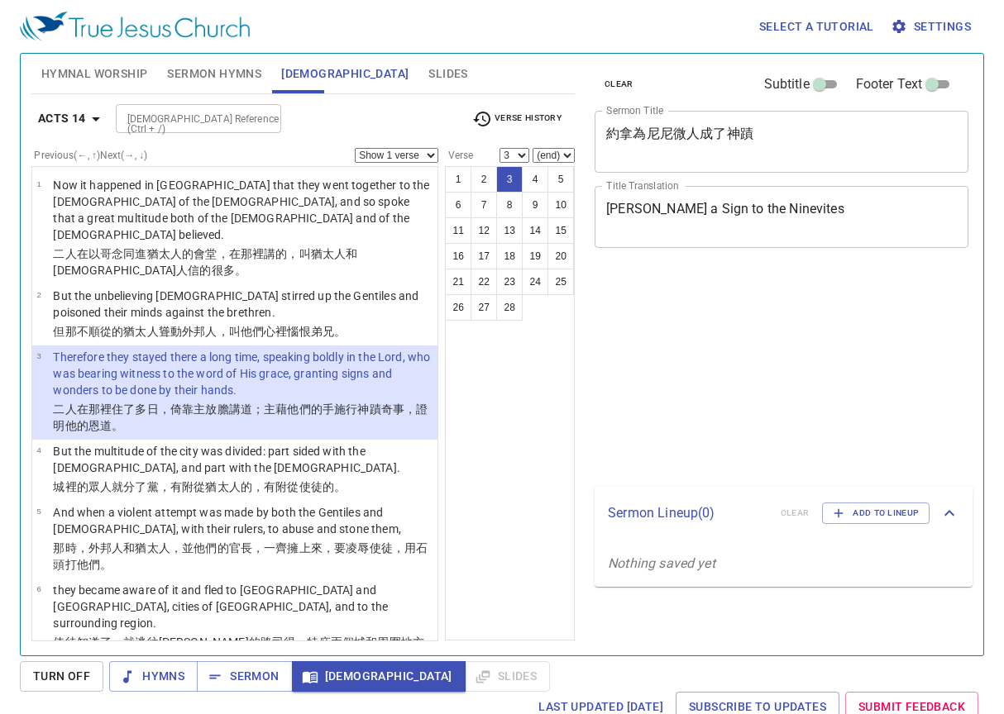
select select "3"
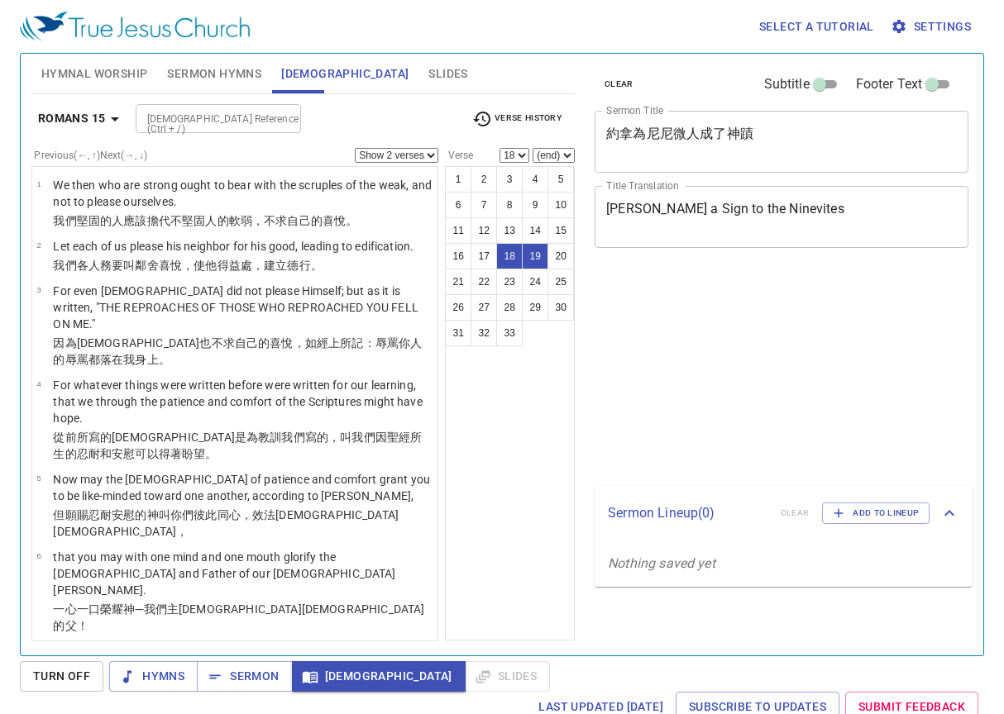
select select "2"
select select "18"
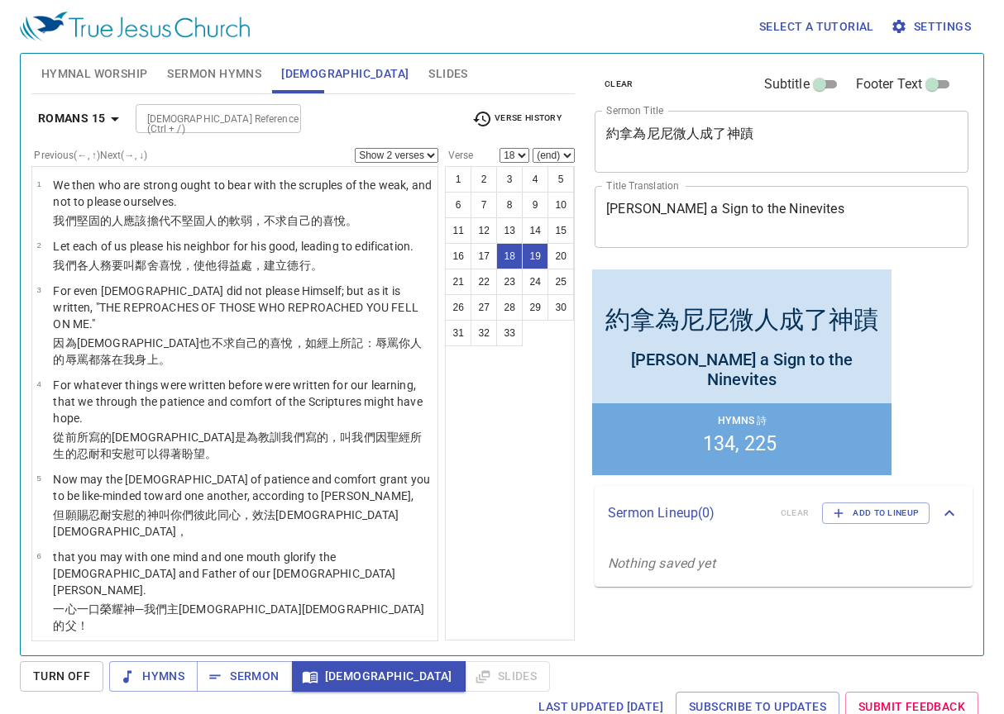
scroll to position [1046, 0]
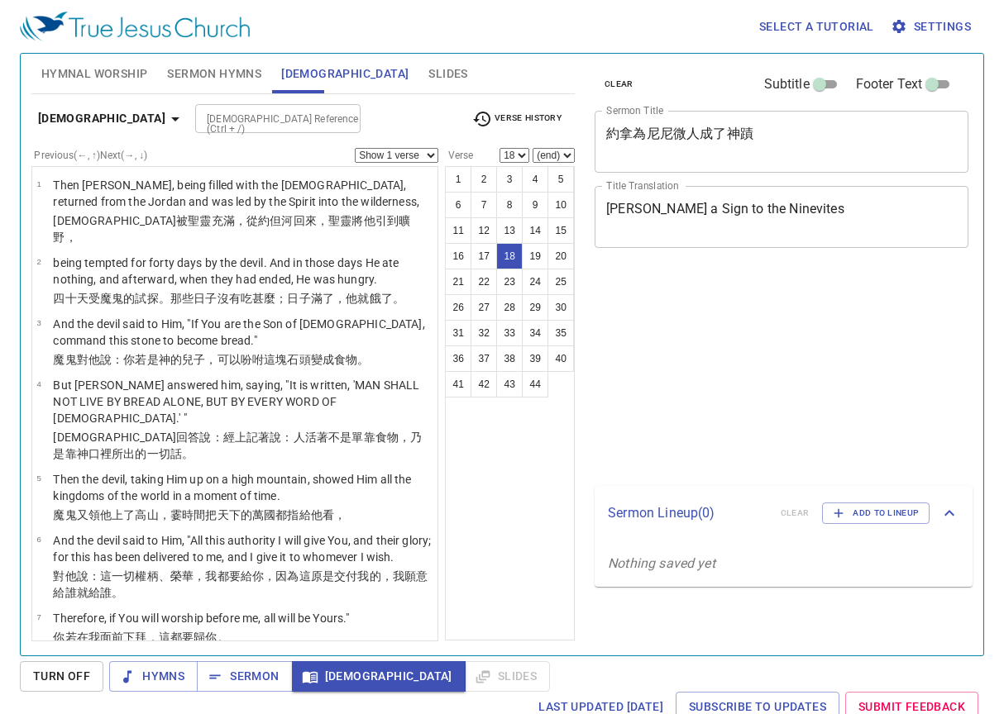
select select "18"
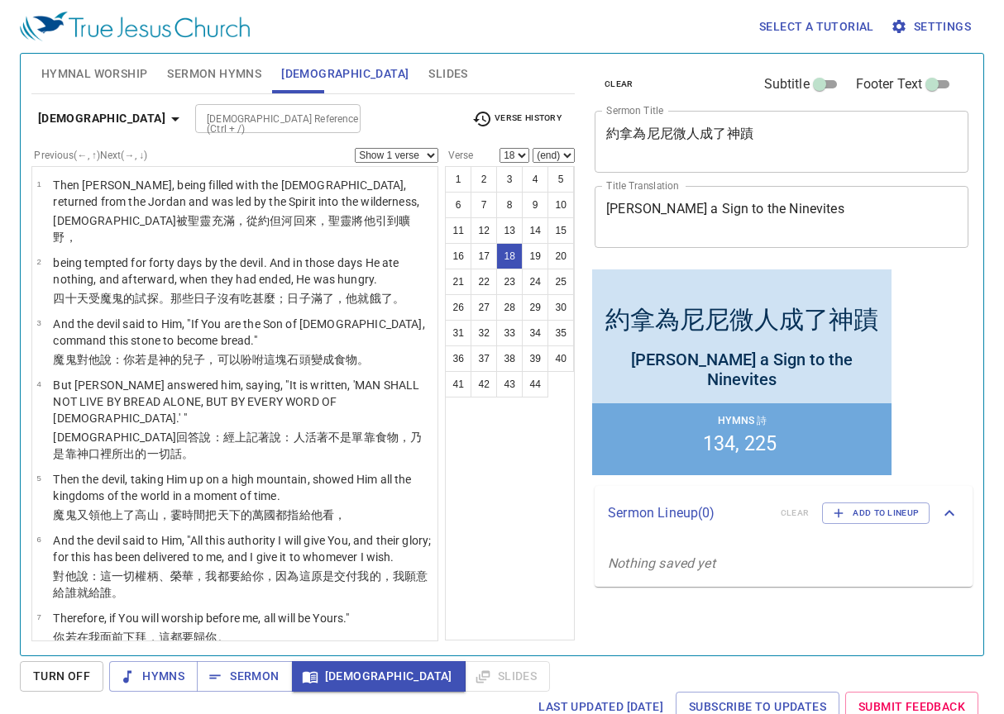
scroll to position [973, 0]
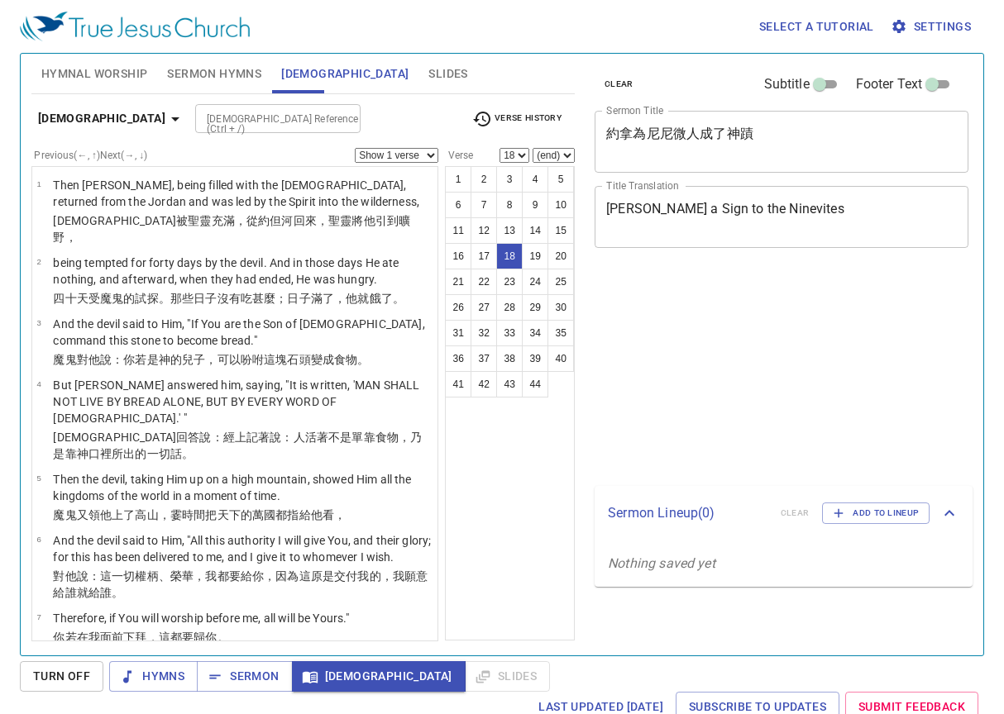
select select "18"
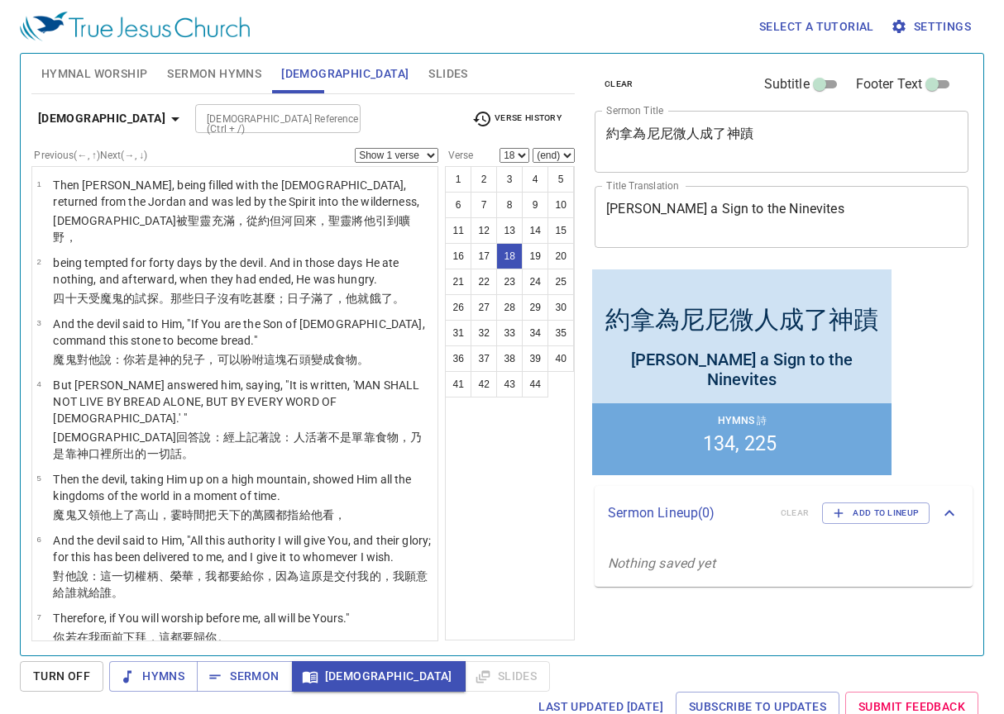
scroll to position [973, 0]
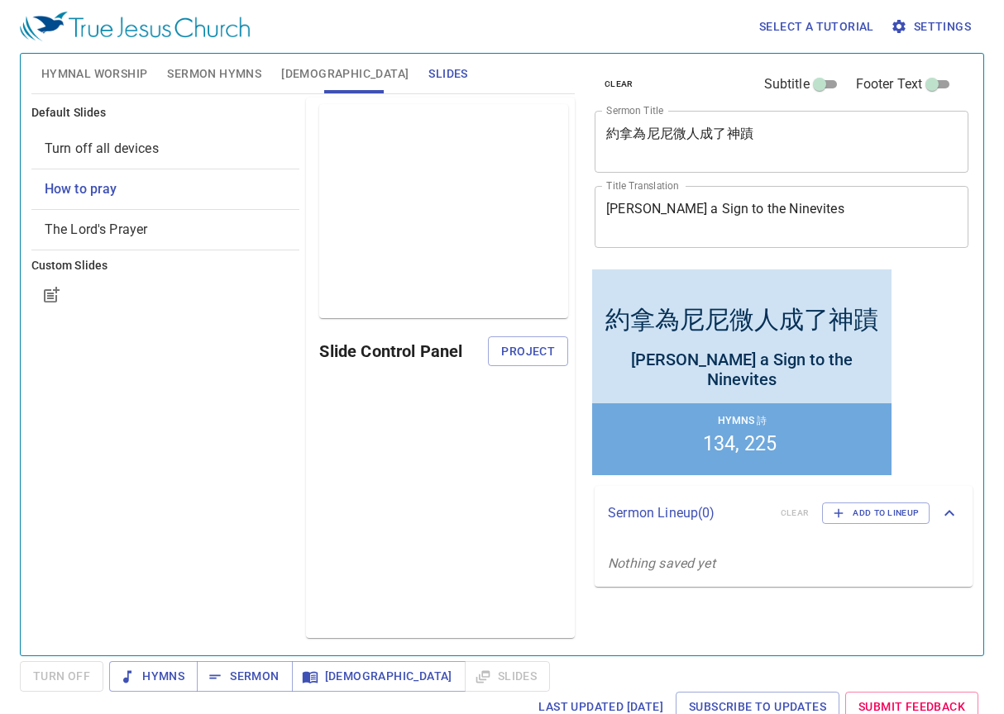
click at [713, 133] on textarea "約拿為尼尼微人成了神蹟" at bounding box center [781, 141] width 351 height 31
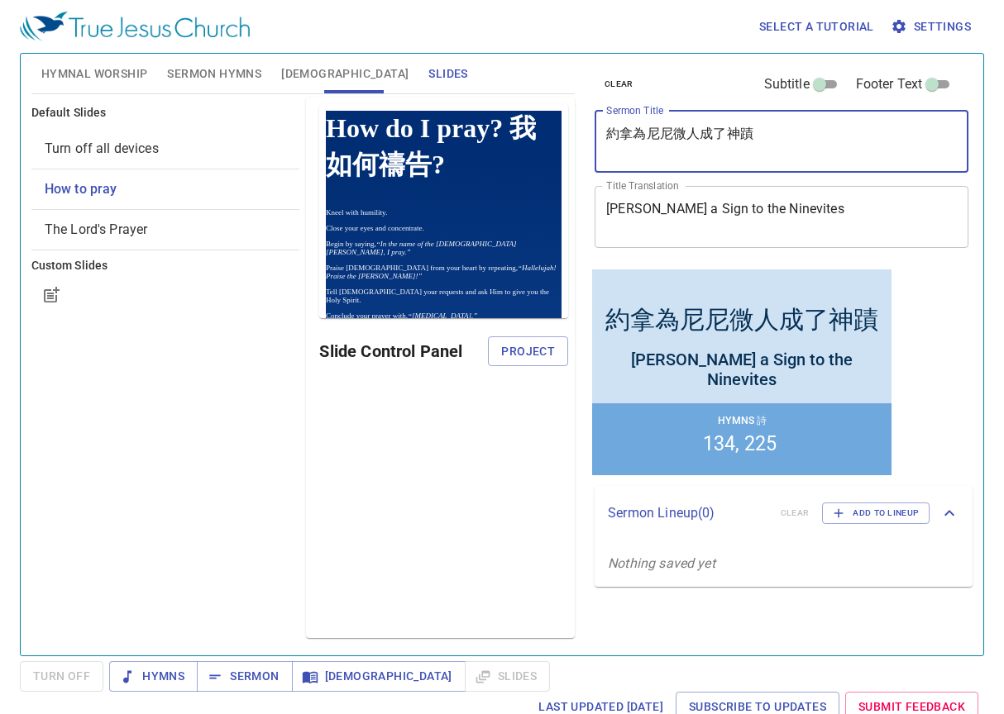
click at [713, 133] on textarea "約拿為尼尼微人成了神蹟" at bounding box center [781, 141] width 351 height 31
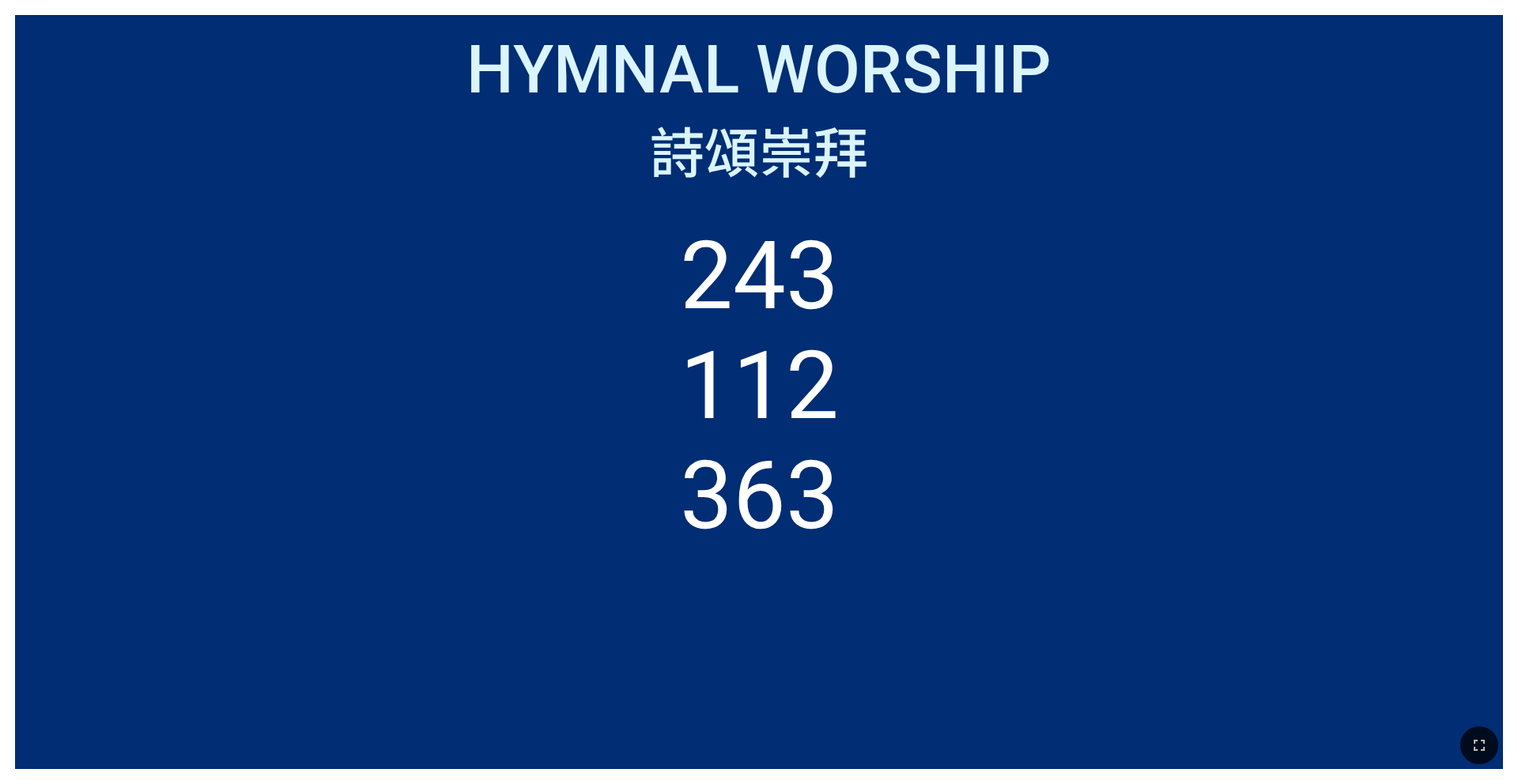
click at [181, 51] on div "Hymnal Worship" at bounding box center [759, 71] width 1457 height 80
click at [143, 166] on div "詩頌崇拜" at bounding box center [759, 150] width 1457 height 80
click at [1478, 730] on button "button" at bounding box center [1480, 746] width 38 height 38
